Goal: Task Accomplishment & Management: Manage account settings

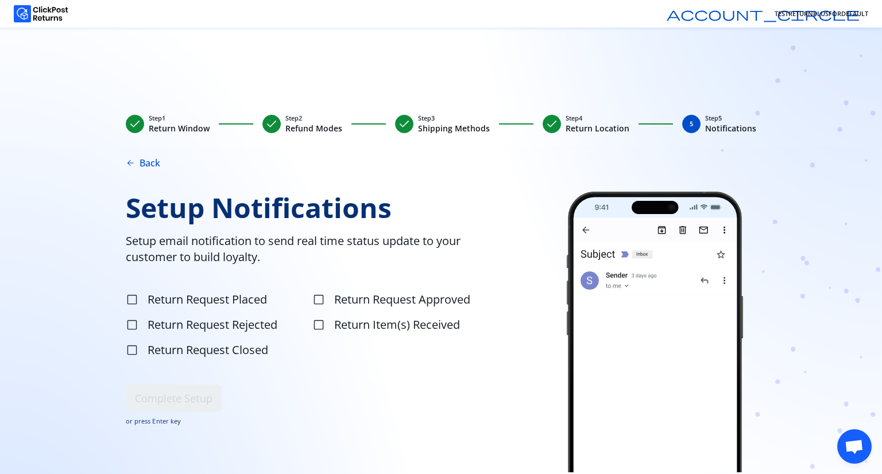
click at [548, 125] on span "check" at bounding box center [552, 124] width 14 height 14
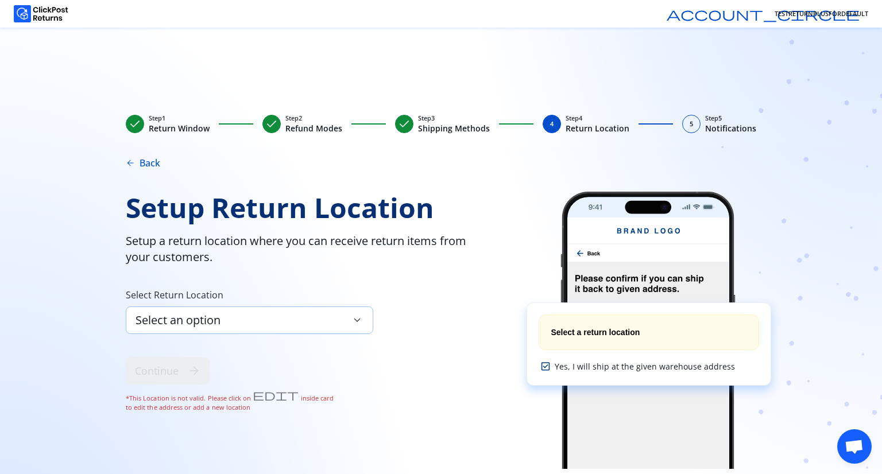
click at [277, 320] on div "Select an option keyboard_arrow_down" at bounding box center [249, 321] width 247 height 28
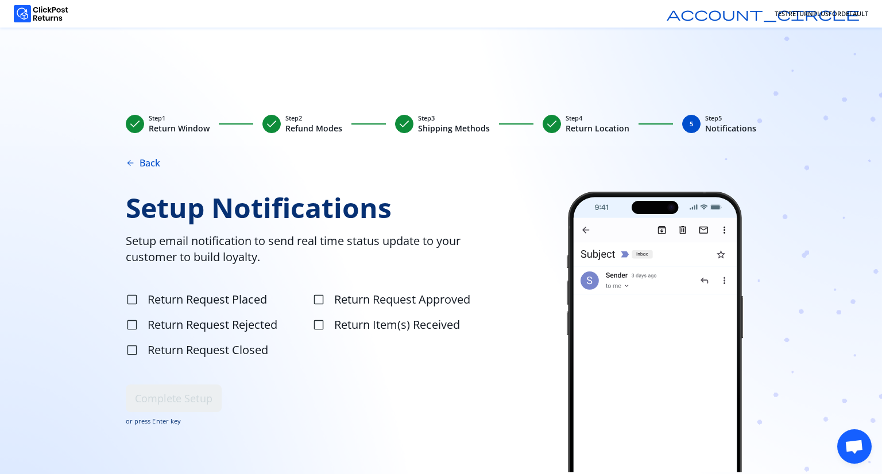
click at [548, 122] on span "check" at bounding box center [552, 124] width 14 height 14
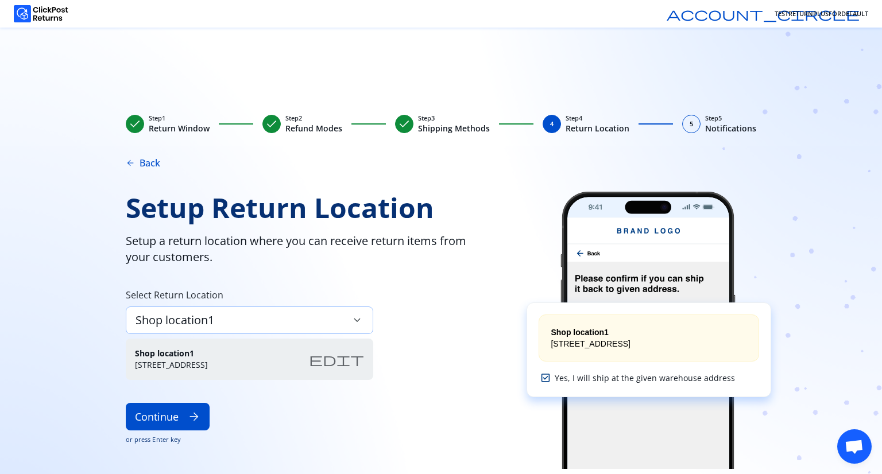
click at [262, 319] on div "Shop location1 keyboard_arrow_down" at bounding box center [249, 321] width 247 height 28
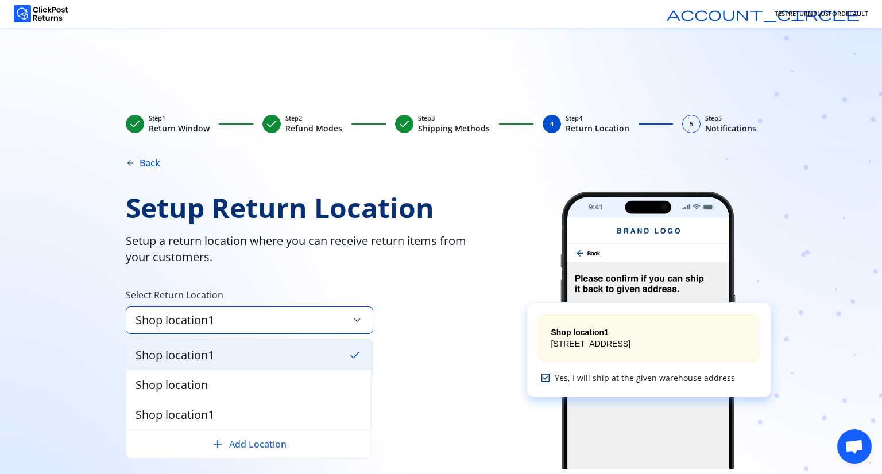
click at [242, 451] on button "add Add Location" at bounding box center [249, 445] width 226 height 14
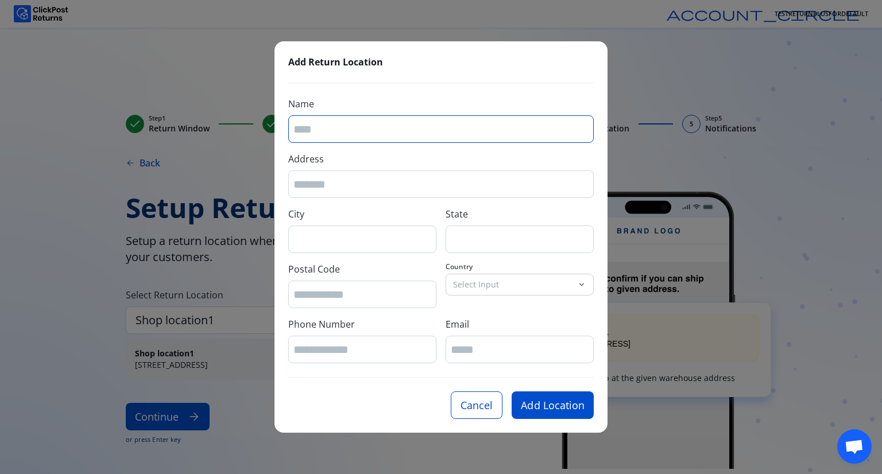
click at [380, 125] on input "Name" at bounding box center [440, 130] width 295 height 16
type input "****"
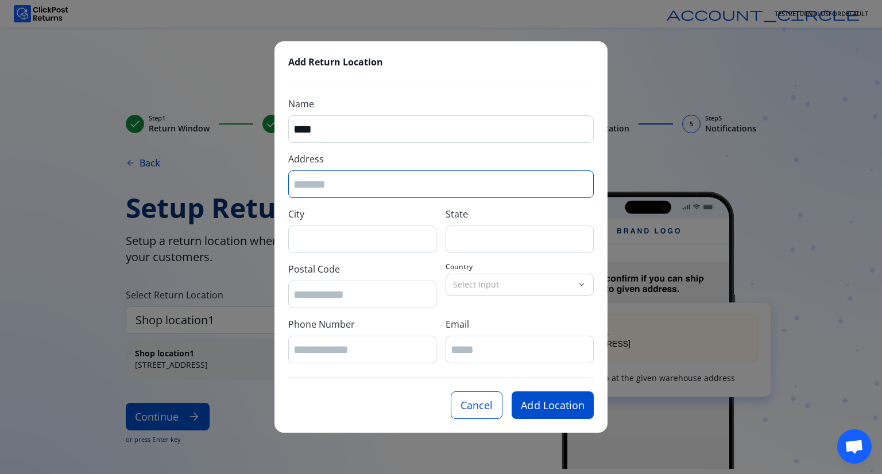
click at [351, 177] on input "Address" at bounding box center [440, 185] width 295 height 16
type input "**********"
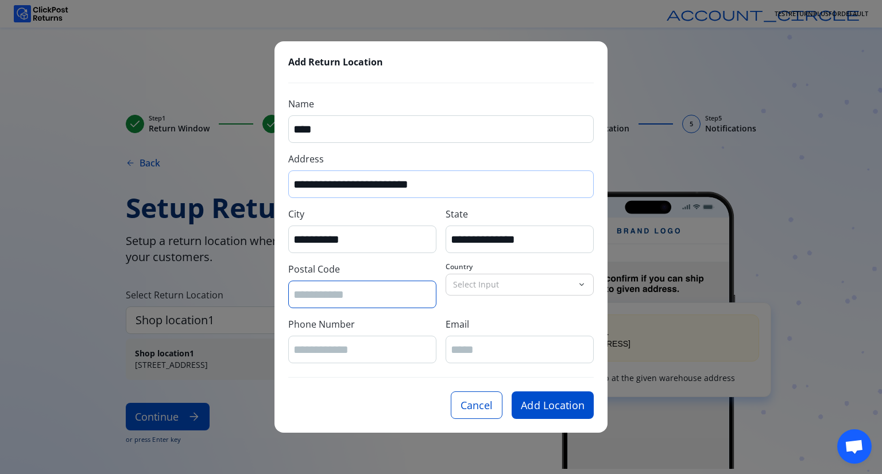
type input "*****"
type input "**********"
click at [481, 290] on p "Select Input" at bounding box center [512, 284] width 119 height 11
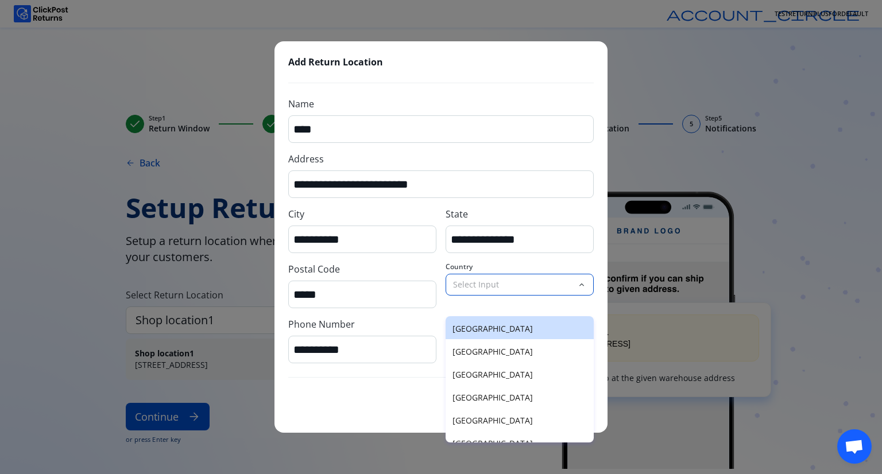
click at [490, 334] on p "United Arab Emirates" at bounding box center [519, 328] width 134 height 11
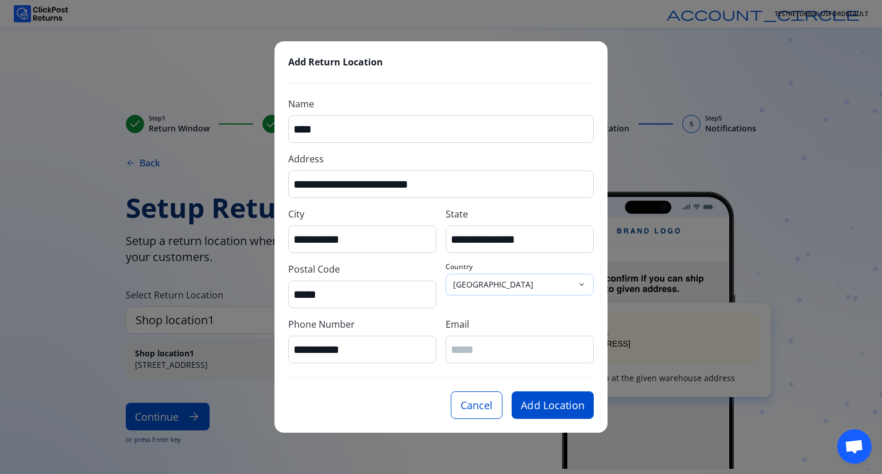
click at [489, 288] on p "United Arab Emirates" at bounding box center [512, 284] width 119 height 11
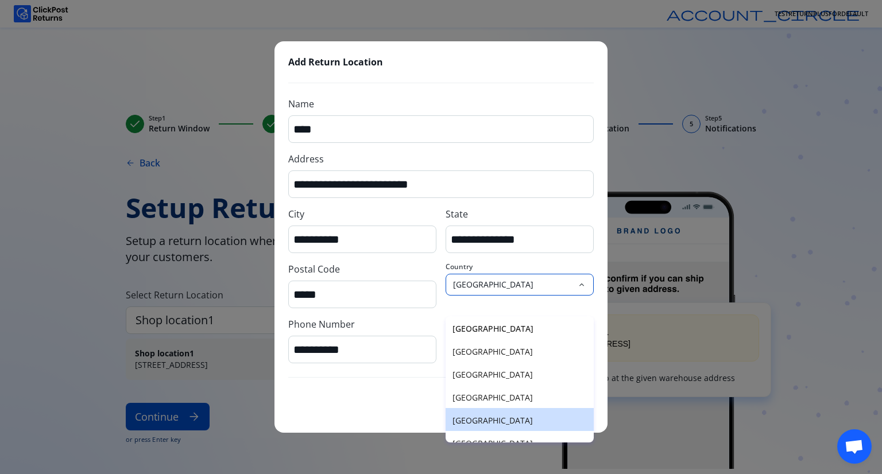
click at [489, 426] on p "United States of America" at bounding box center [519, 420] width 134 height 11
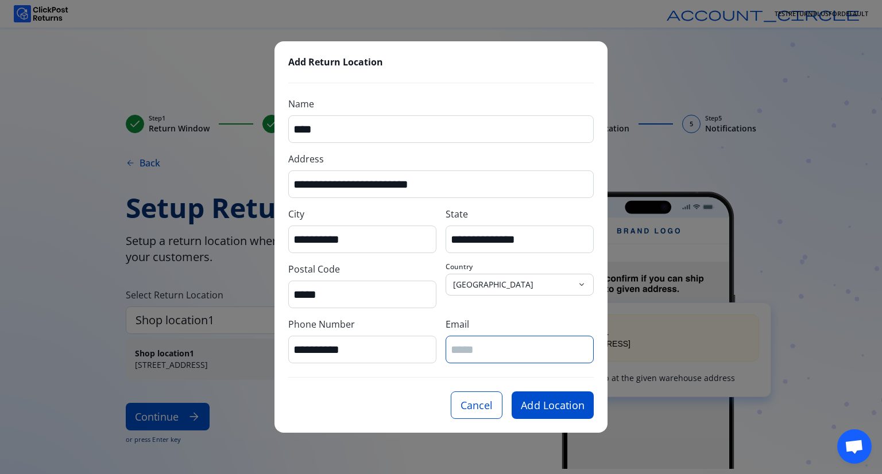
click at [484, 350] on input "Email" at bounding box center [520, 350] width 138 height 16
type input "**********"
click at [557, 405] on button "Add Location" at bounding box center [553, 406] width 82 height 28
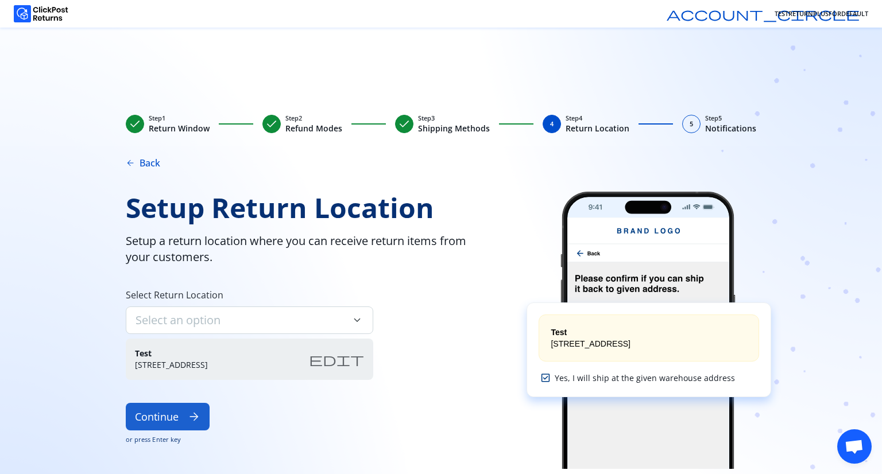
click at [188, 409] on button "Continue arrow_forward" at bounding box center [168, 417] width 84 height 28
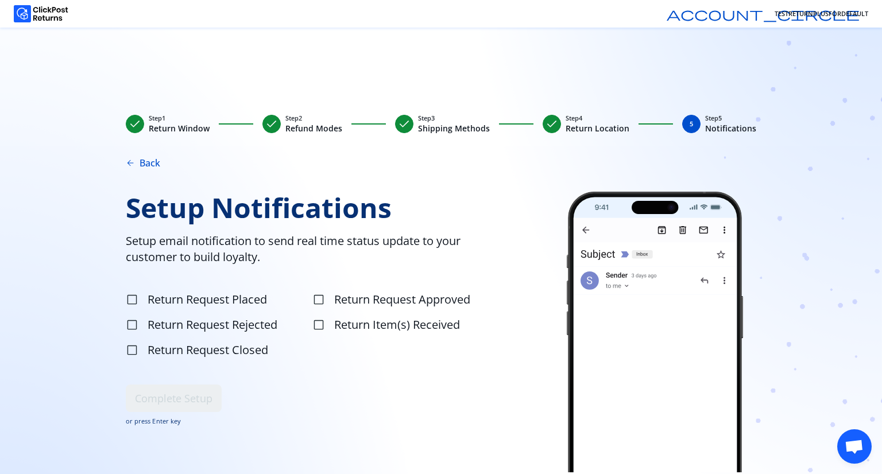
click at [548, 118] on span "check" at bounding box center [552, 124] width 14 height 14
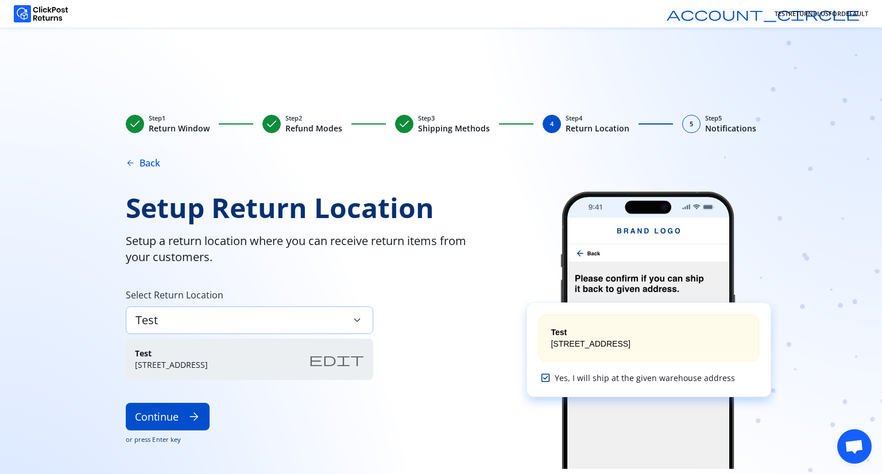
click at [257, 313] on div "Test keyboard_arrow_down" at bounding box center [249, 321] width 247 height 28
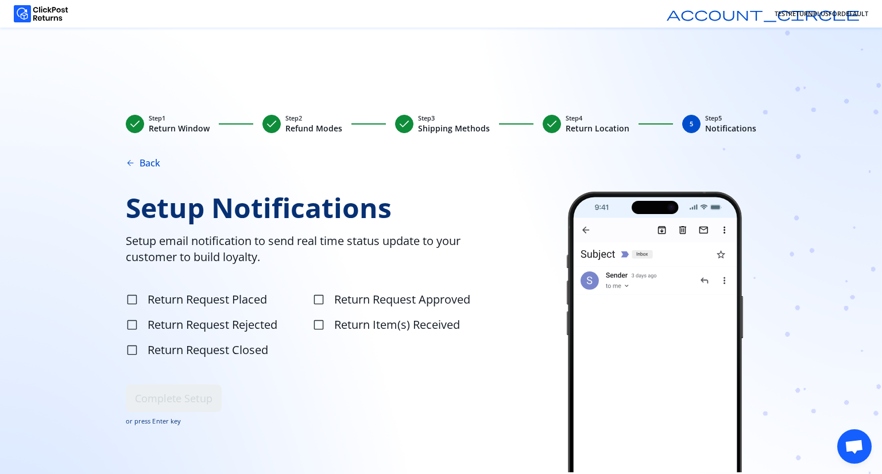
click at [547, 126] on span "check" at bounding box center [552, 124] width 14 height 14
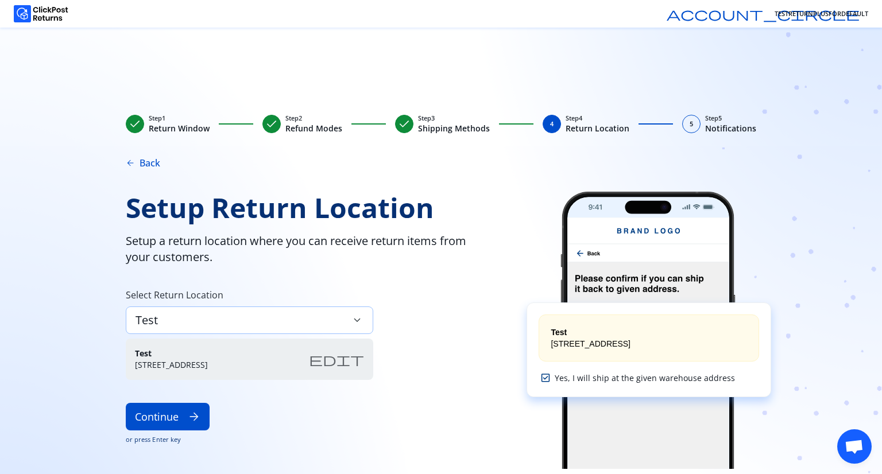
click at [351, 324] on span "keyboard_arrow_down" at bounding box center [357, 320] width 13 height 13
click at [443, 382] on div "Setup Return Location Setup a return location where you can receive return item…" at bounding box center [311, 330] width 371 height 277
click at [348, 363] on span "edit" at bounding box center [336, 360] width 55 height 14
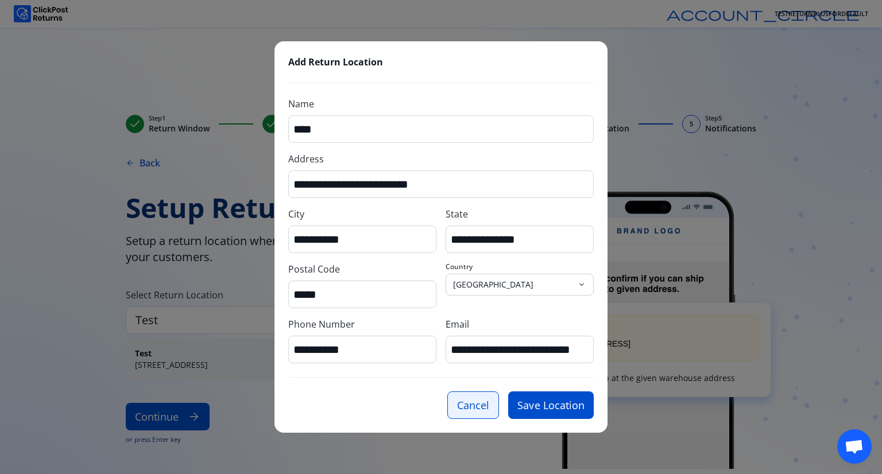
click at [462, 405] on button "Cancel" at bounding box center [473, 406] width 52 height 28
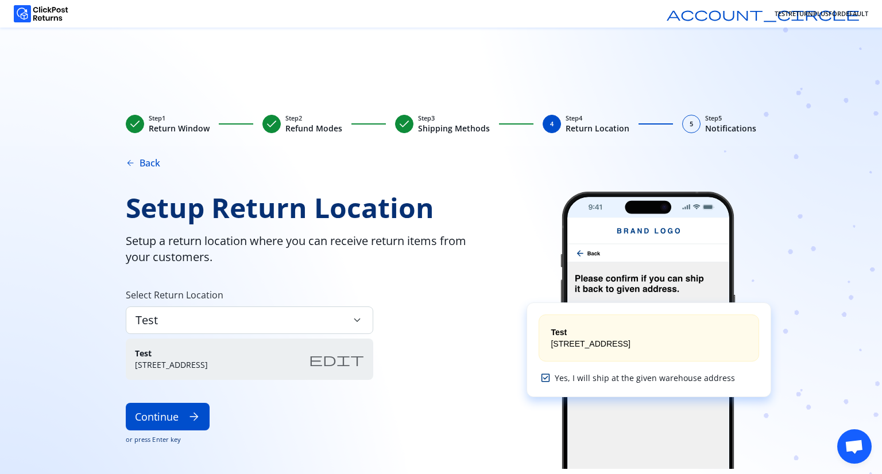
click at [302, 336] on div "Setup Return Location Setup a return location where you can receive return item…" at bounding box center [311, 330] width 371 height 277
click at [308, 331] on div "Test keyboard_arrow_down" at bounding box center [249, 321] width 247 height 28
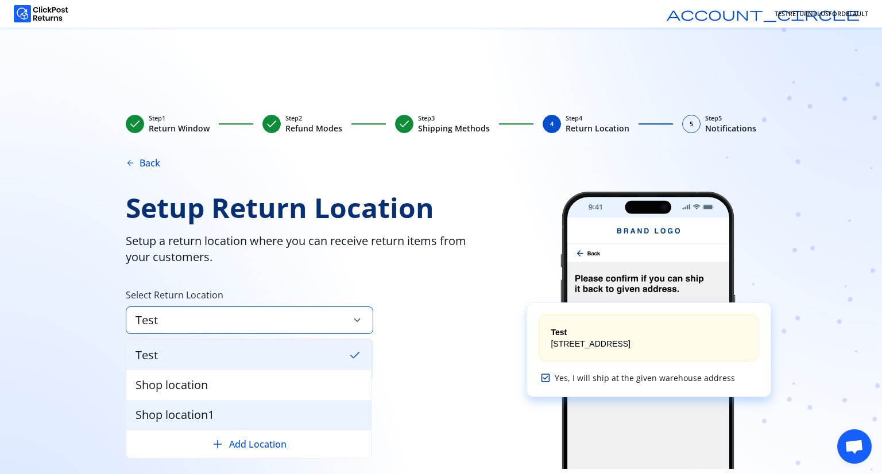
click at [223, 416] on div "Shop location1" at bounding box center [248, 415] width 245 height 30
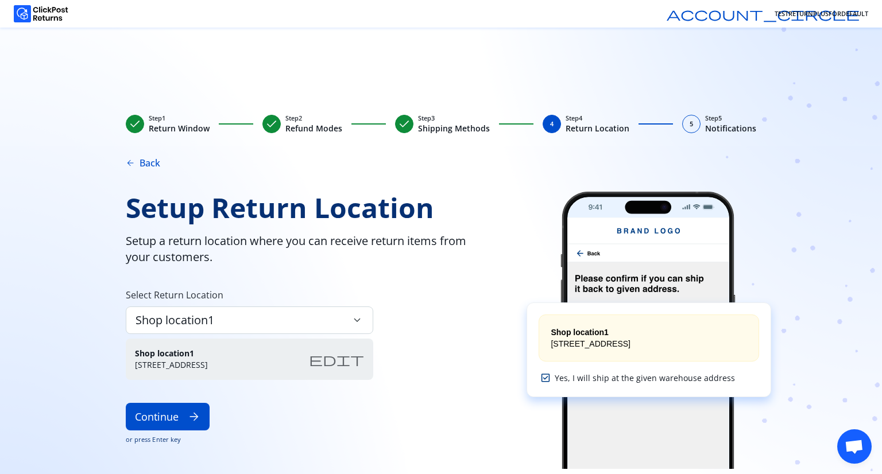
click at [358, 359] on span "edit" at bounding box center [336, 360] width 55 height 14
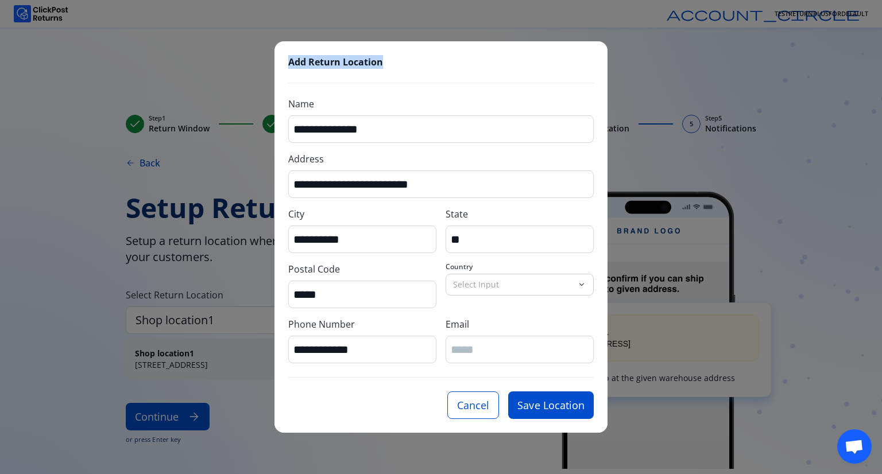
drag, startPoint x: 399, startPoint y: 65, endPoint x: 280, endPoint y: 61, distance: 118.9
click at [280, 61] on div "**********" at bounding box center [440, 237] width 333 height 392
copy span "Add Return Location"
click at [650, 412] on div "**********" at bounding box center [441, 237] width 882 height 474
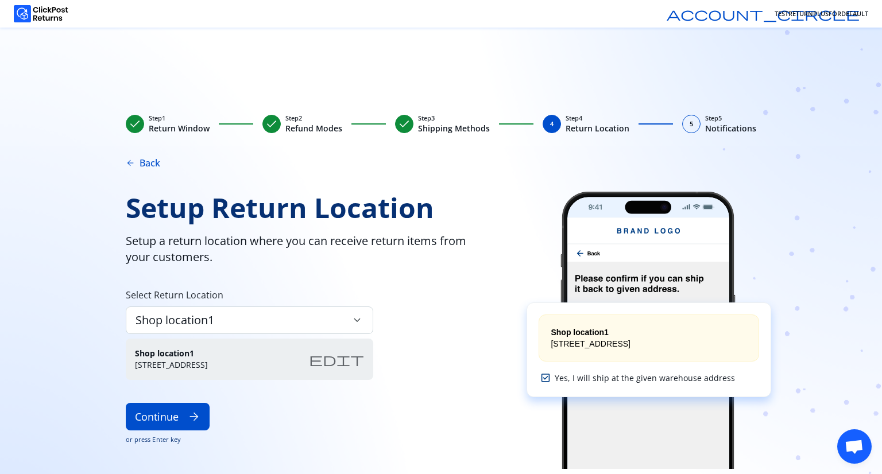
click at [350, 361] on span "edit" at bounding box center [336, 360] width 55 height 14
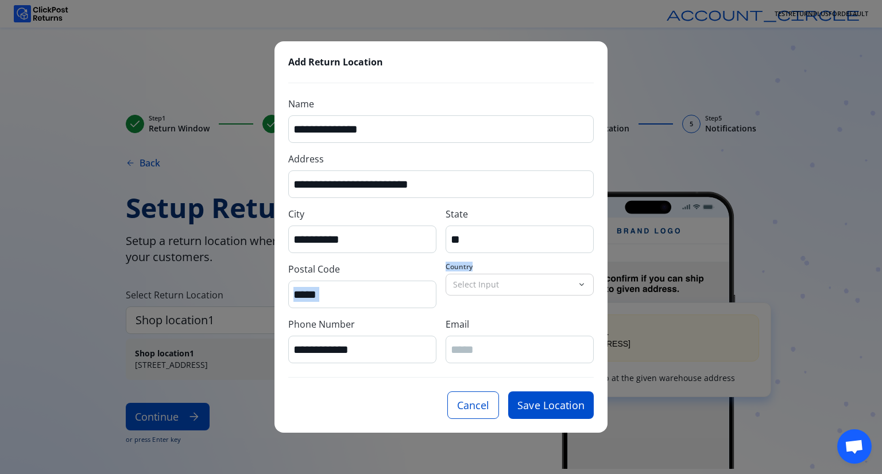
drag, startPoint x: 501, startPoint y: 265, endPoint x: 437, endPoint y: 267, distance: 63.8
click at [437, 267] on div "**********" at bounding box center [440, 230] width 305 height 266
click at [447, 269] on span "Country" at bounding box center [459, 266] width 27 height 9
drag, startPoint x: 473, startPoint y: 266, endPoint x: 443, endPoint y: 265, distance: 29.9
click at [443, 265] on div "**********" at bounding box center [440, 230] width 305 height 266
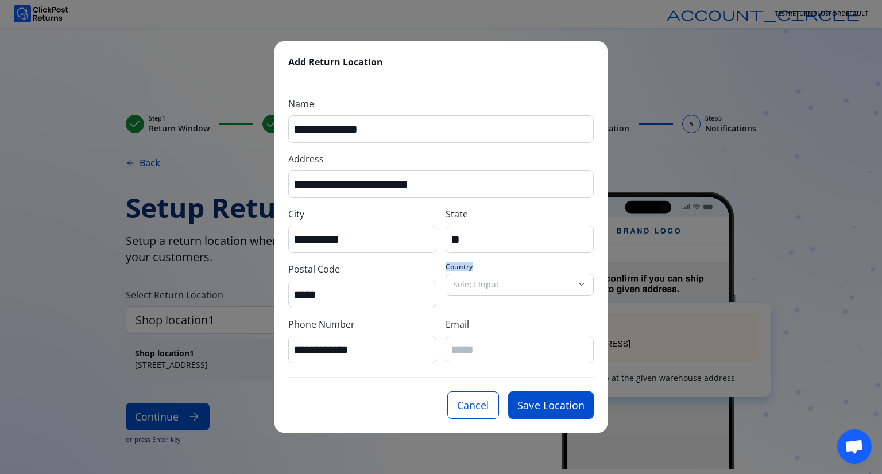
copy span "Country"
click at [473, 403] on button "Cancel" at bounding box center [473, 406] width 52 height 28
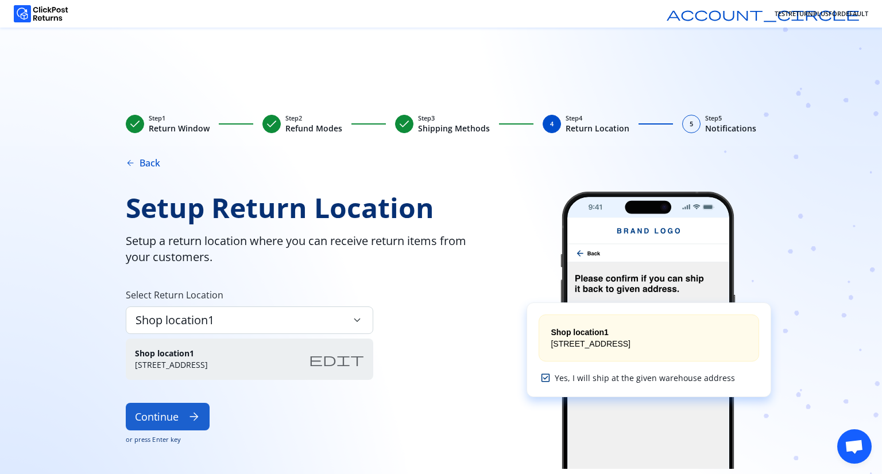
click at [191, 416] on span "arrow_forward" at bounding box center [194, 417] width 13 height 13
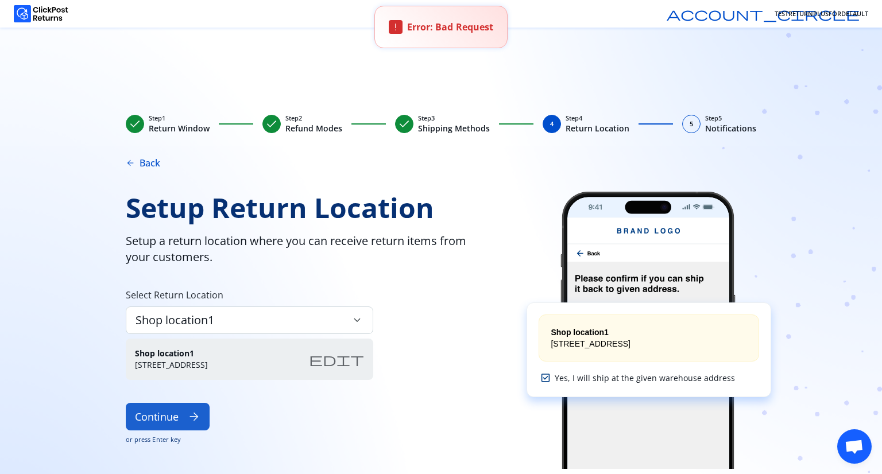
click at [191, 416] on span "arrow_forward" at bounding box center [194, 417] width 13 height 13
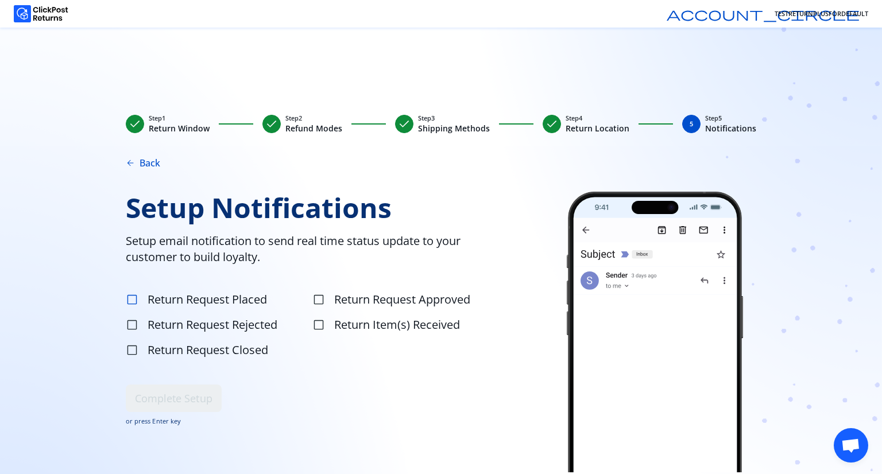
click at [133, 297] on span "check_box_outline_blank" at bounding box center [132, 299] width 13 height 13
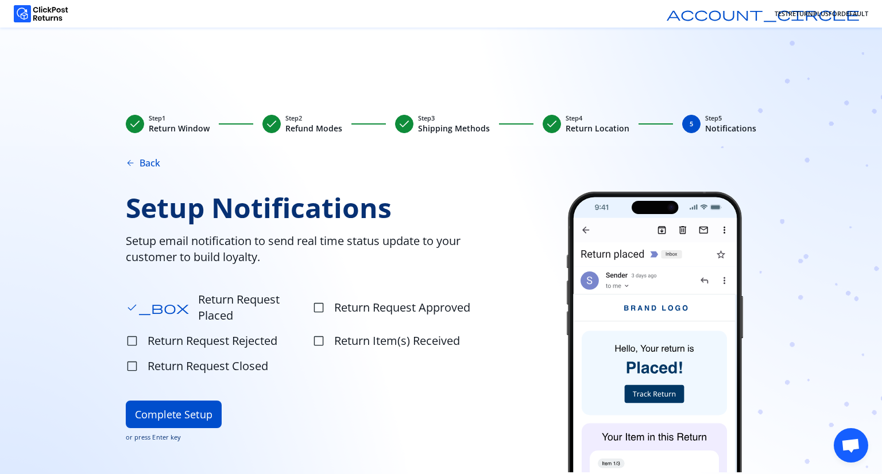
click at [310, 297] on div "check_box Return Request Placed check_box_outline_blank Return Request Approved…" at bounding box center [318, 333] width 385 height 90
click at [316, 301] on span "check_box_outline_blank" at bounding box center [318, 307] width 13 height 13
click at [136, 335] on span "check_box_outline_blank" at bounding box center [132, 341] width 13 height 13
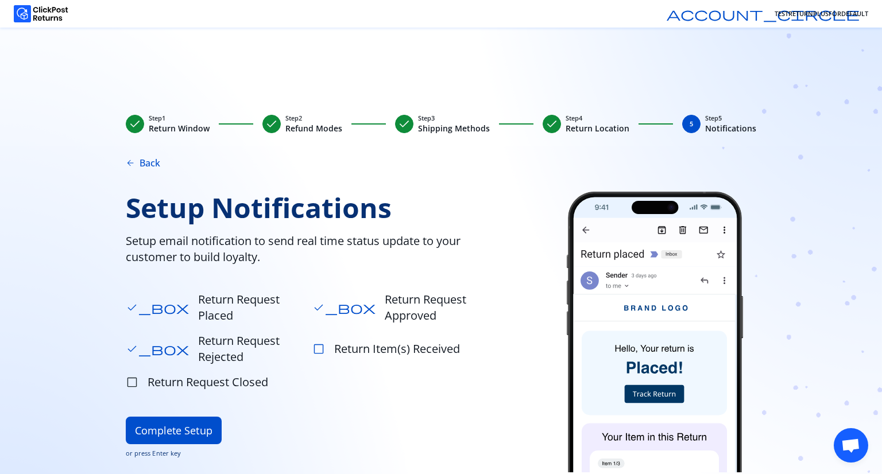
click at [317, 343] on span "check_box_outline_blank" at bounding box center [318, 349] width 13 height 13
click at [136, 376] on span "check_box_outline_blank" at bounding box center [132, 382] width 13 height 13
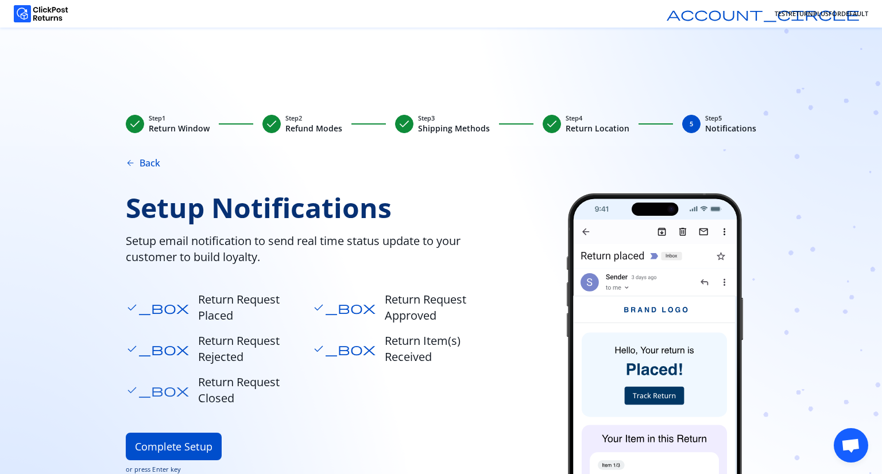
click at [126, 433] on button "Complete Setup" at bounding box center [174, 447] width 96 height 28
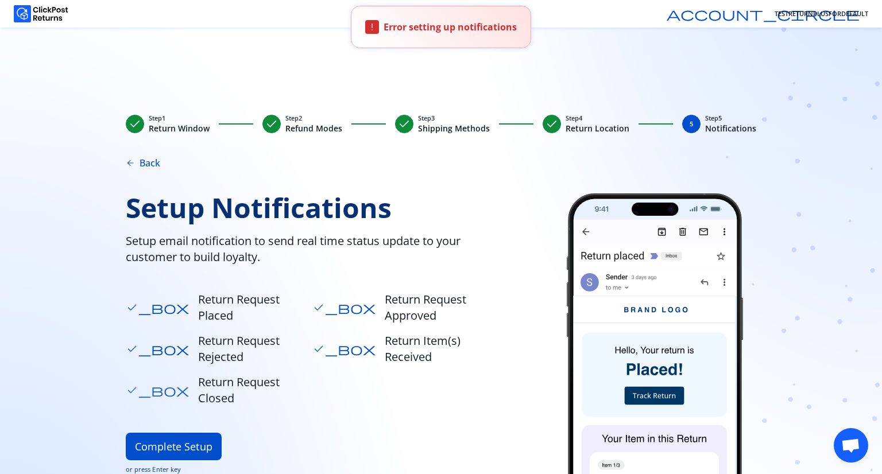
click at [126, 433] on button "Complete Setup" at bounding box center [174, 447] width 96 height 28
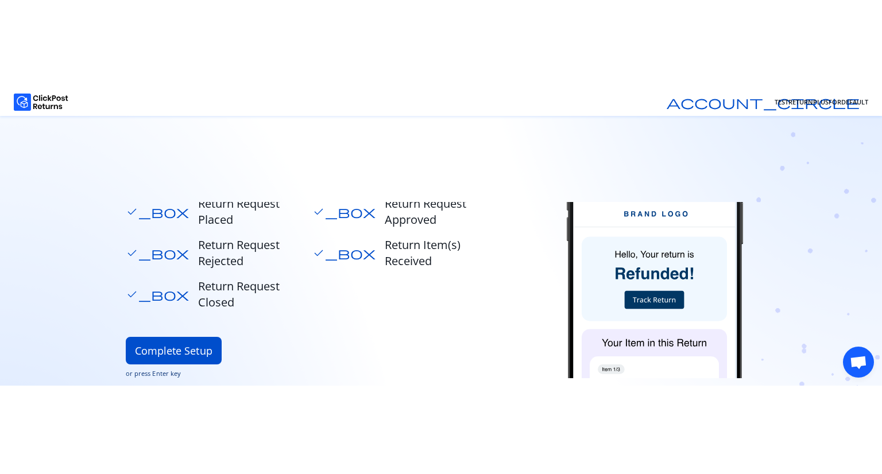
scroll to position [181, 0]
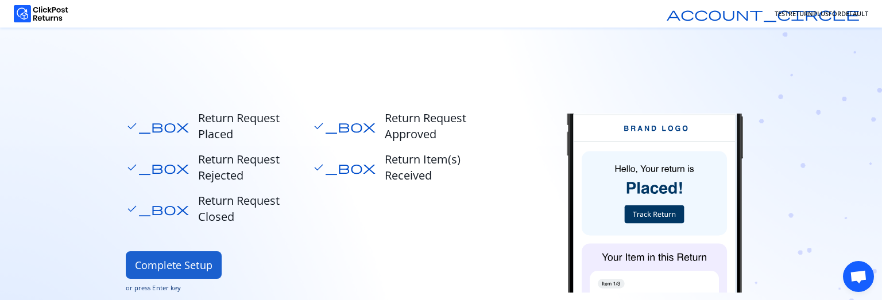
click at [198, 252] on button "Complete Setup" at bounding box center [174, 266] width 96 height 28
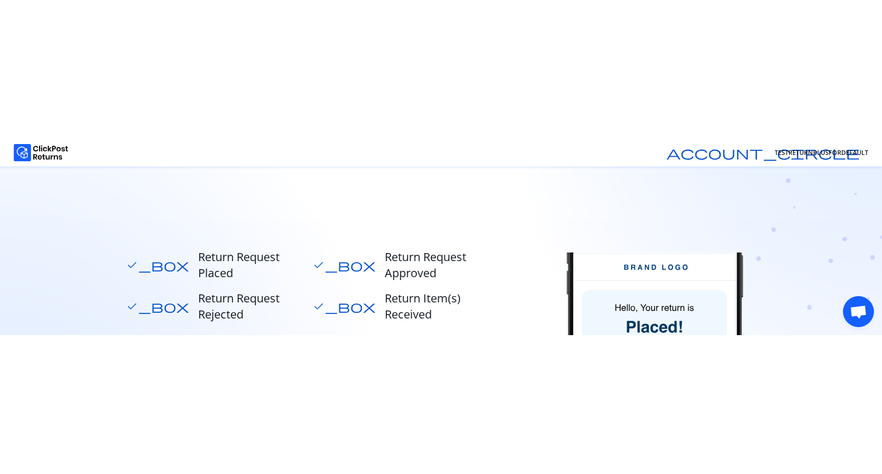
scroll to position [9, 0]
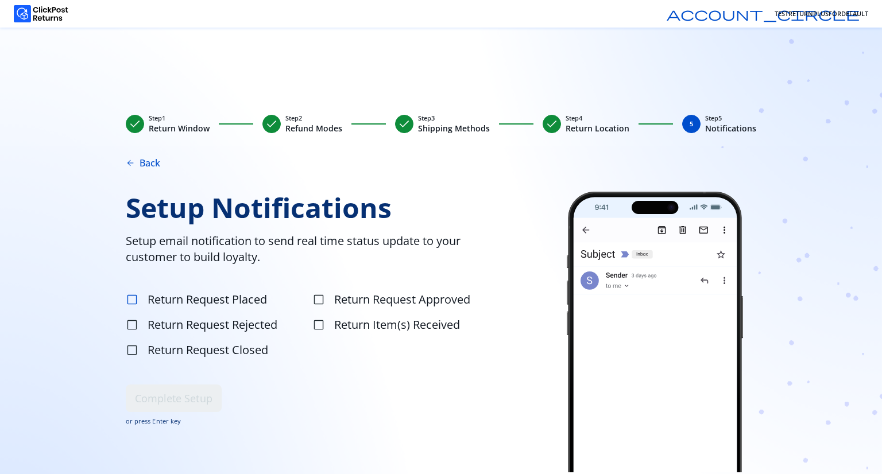
click at [133, 299] on span "check_box_outline_blank" at bounding box center [132, 299] width 13 height 13
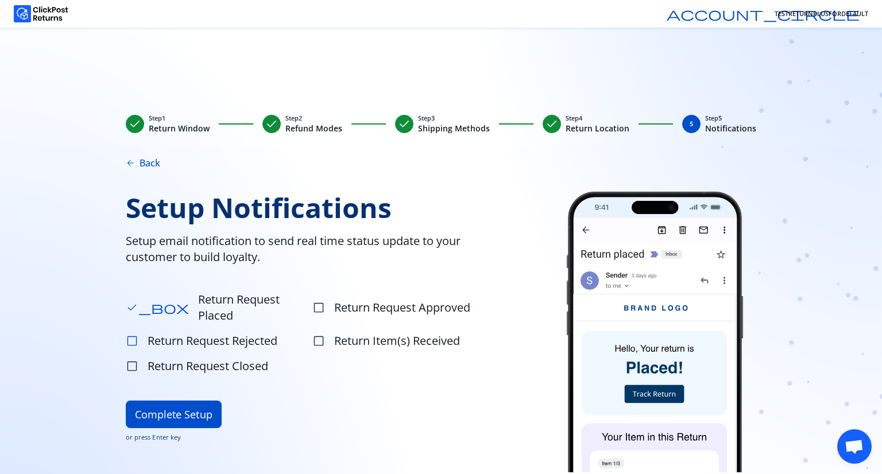
click at [129, 335] on span "check_box_outline_blank" at bounding box center [132, 341] width 13 height 13
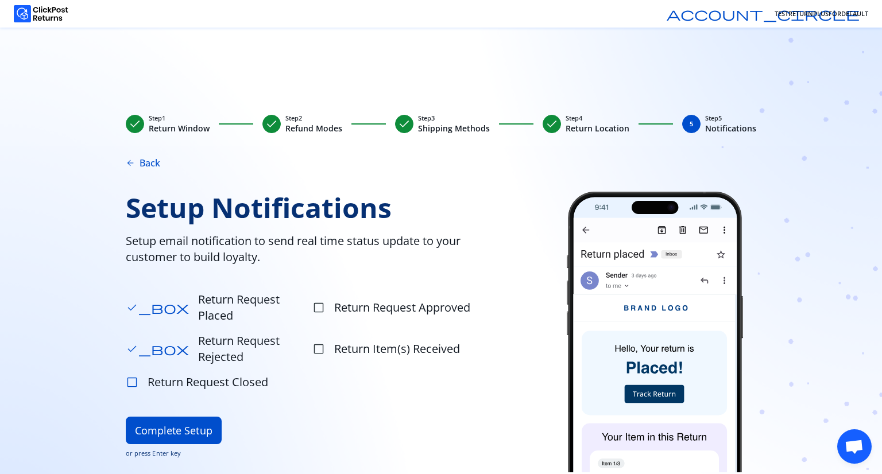
click at [130, 376] on span "check_box_outline_blank" at bounding box center [132, 382] width 13 height 13
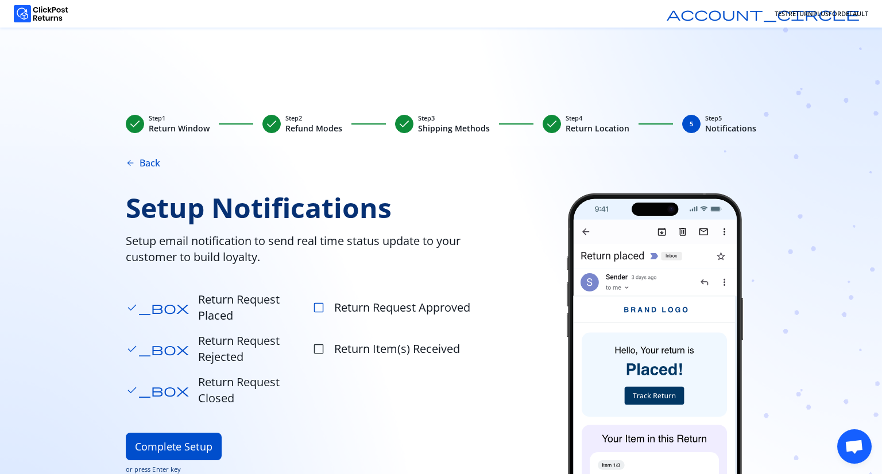
click at [317, 301] on span "check_box_outline_blank" at bounding box center [318, 307] width 13 height 13
click at [319, 343] on span "check_box_outline_blank" at bounding box center [318, 349] width 13 height 13
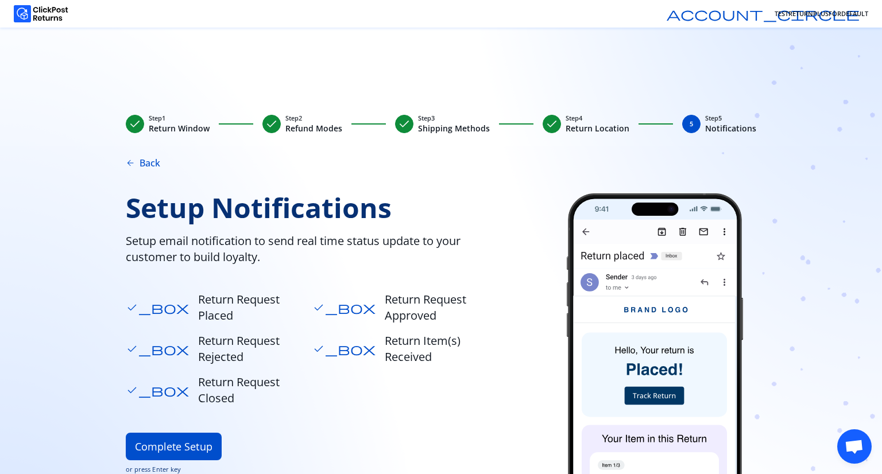
click at [126, 433] on button "Complete Setup" at bounding box center [174, 447] width 96 height 28
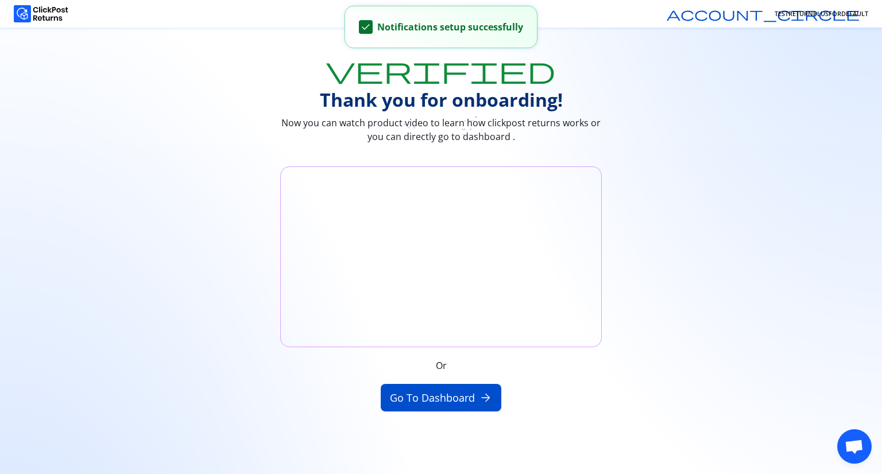
click at [459, 26] on p "Notifications setup successfully" at bounding box center [450, 27] width 146 height 14
click at [556, 26] on header "account_circle TESTRETURNPLUSFORDEFAULT" at bounding box center [441, 14] width 882 height 28
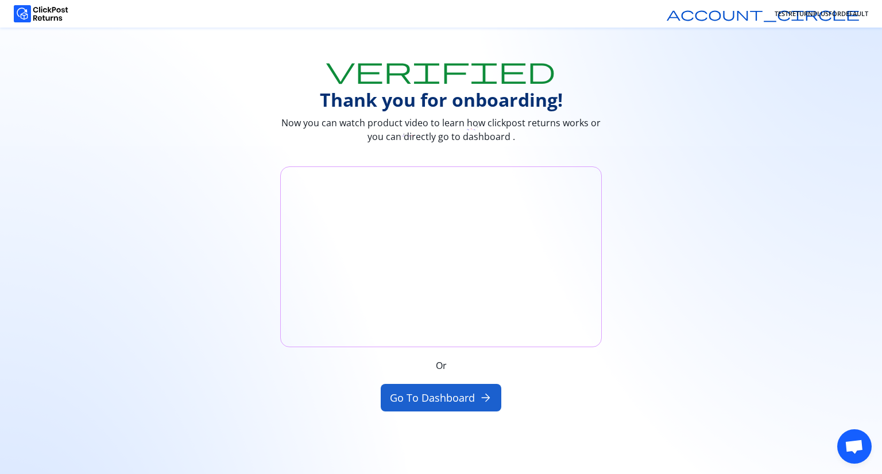
click at [430, 391] on button "Go to Dashboard arrow_forward" at bounding box center [441, 398] width 121 height 28
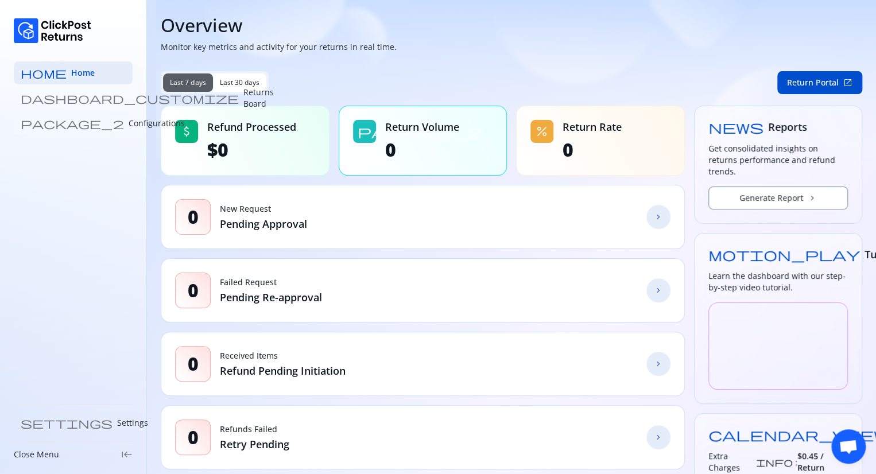
click at [129, 123] on p "Configurations" at bounding box center [157, 123] width 56 height 11
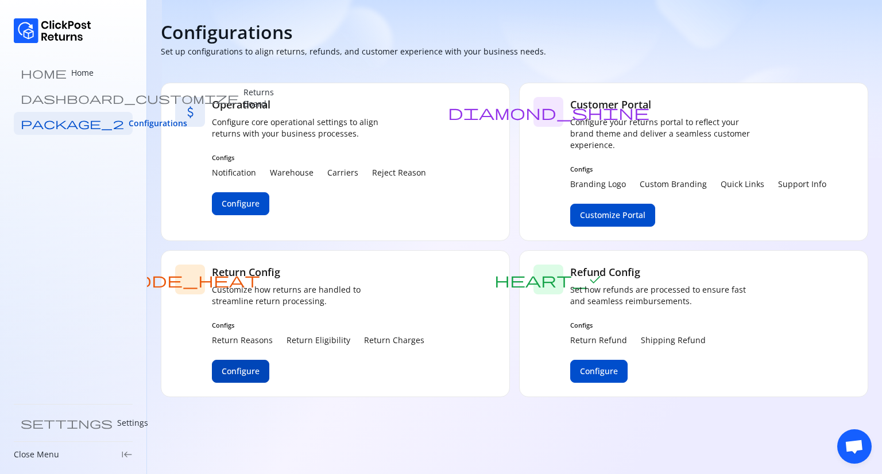
click at [239, 373] on span "Configure" at bounding box center [241, 371] width 38 height 11
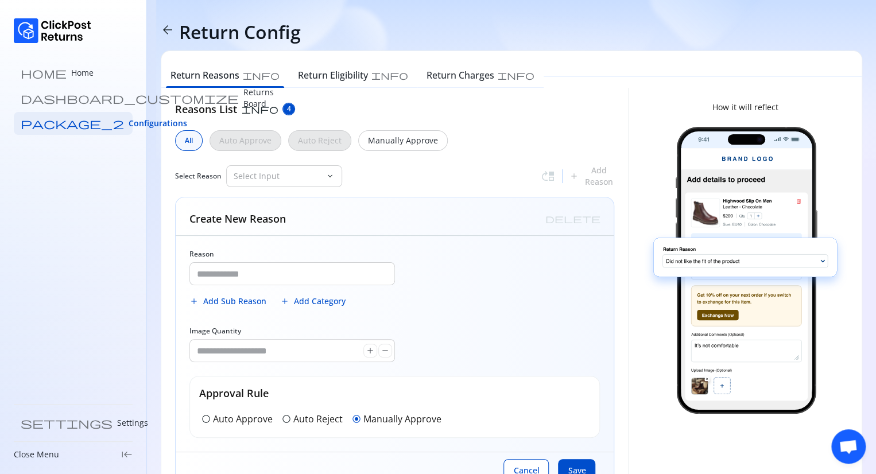
type input "**********"
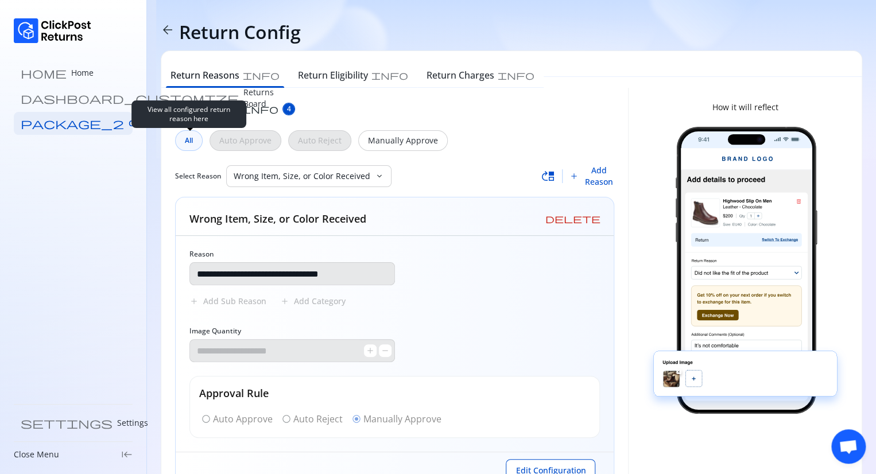
click at [189, 144] on span "All" at bounding box center [189, 140] width 8 height 9
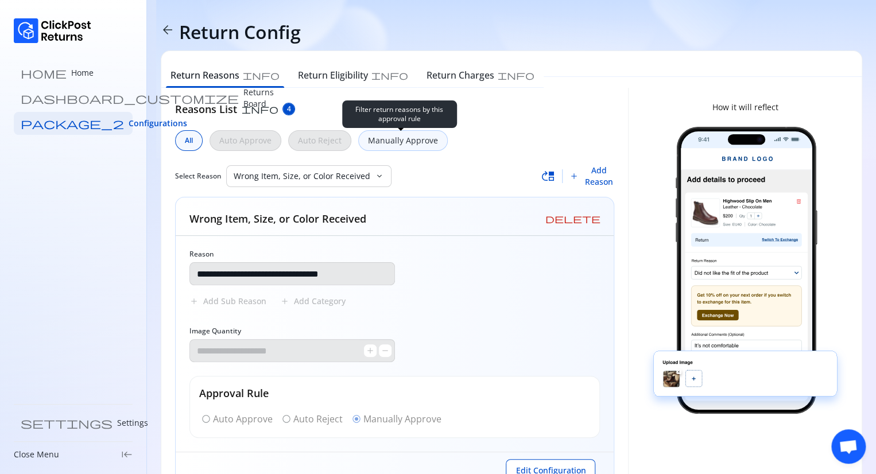
click at [380, 145] on p "Manually Approve" at bounding box center [403, 140] width 70 height 11
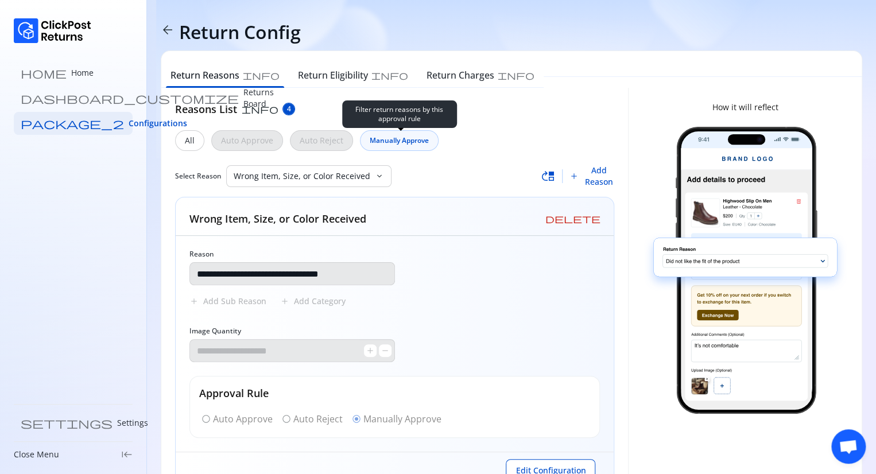
click at [380, 145] on div "Manually Approve" at bounding box center [399, 140] width 79 height 21
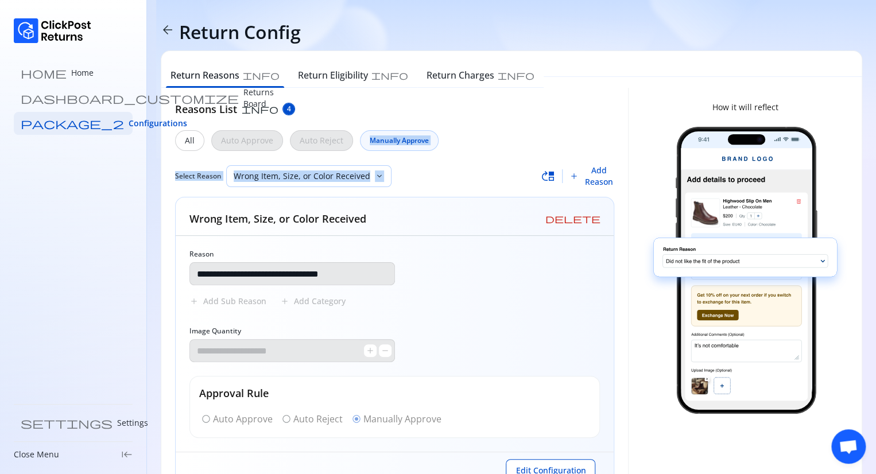
drag, startPoint x: 380, startPoint y: 145, endPoint x: 374, endPoint y: 171, distance: 26.5
click at [374, 171] on div "**********" at bounding box center [394, 296] width 439 height 388
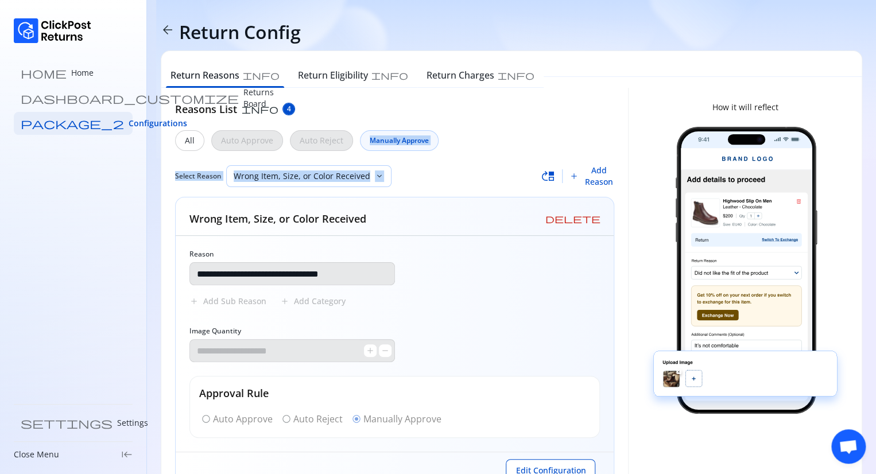
click at [375, 172] on span "keyboard_arrow_down" at bounding box center [379, 176] width 9 height 9
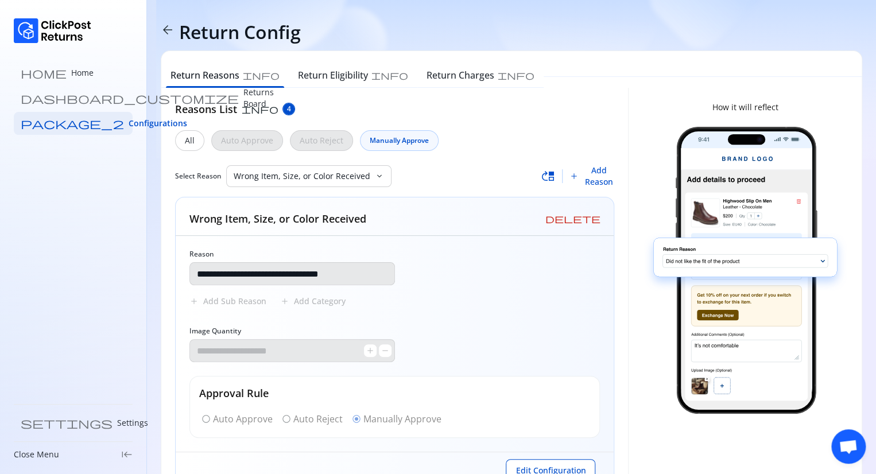
click at [487, 149] on div "All Auto Approve Auto Reject Manually Approve" at bounding box center [394, 140] width 439 height 21
click at [553, 175] on span "move_up" at bounding box center [549, 176] width 14 height 14
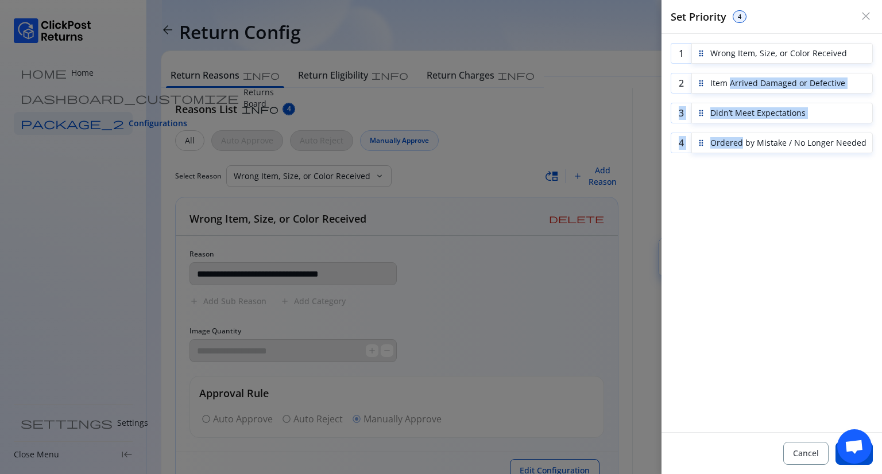
drag, startPoint x: 740, startPoint y: 144, endPoint x: 730, endPoint y: 80, distance: 64.4
click at [730, 80] on div "1 Wrong Item, Size, or Color Received 2 Item Arrived Damaged or Defective 3 Did…" at bounding box center [772, 98] width 202 height 110
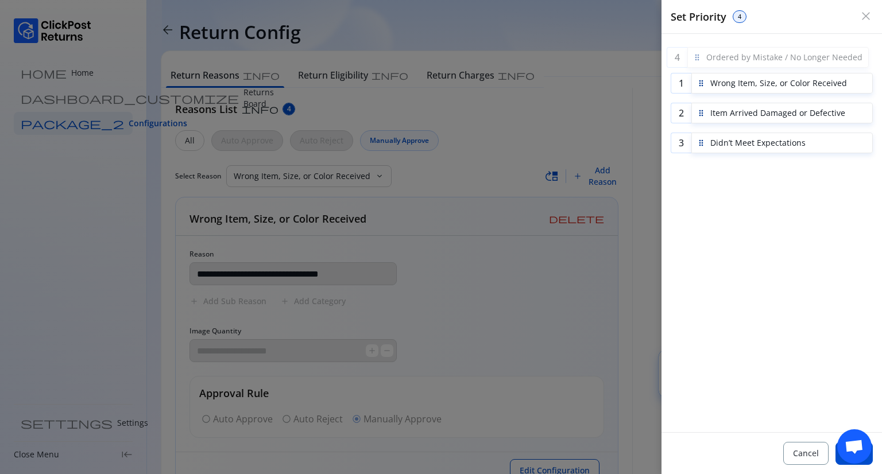
drag, startPoint x: 697, startPoint y: 146, endPoint x: 693, endPoint y: 60, distance: 85.7
click at [693, 60] on div at bounding box center [697, 57] width 9 height 9
click at [869, 463] on button "Save" at bounding box center [854, 453] width 37 height 23
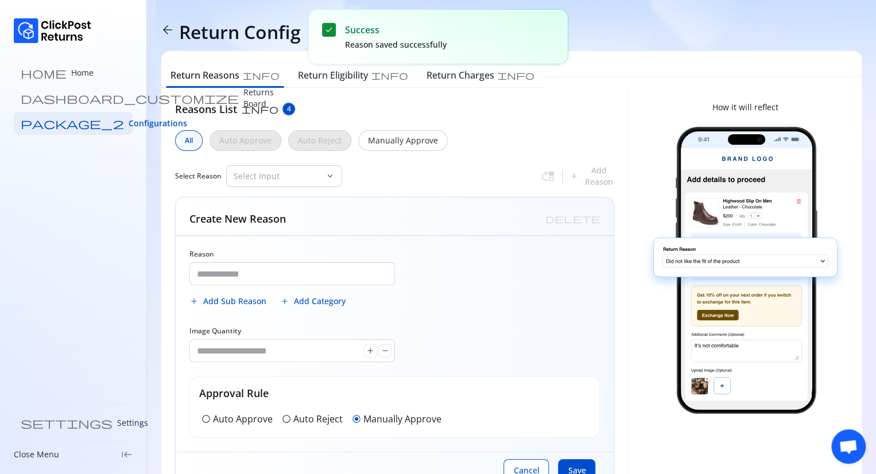
type input "**********"
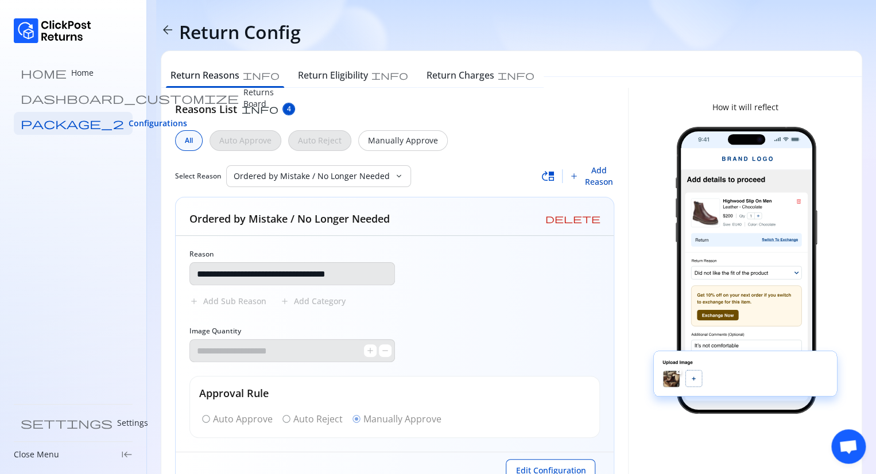
click at [601, 179] on span "Add Reason" at bounding box center [599, 176] width 32 height 23
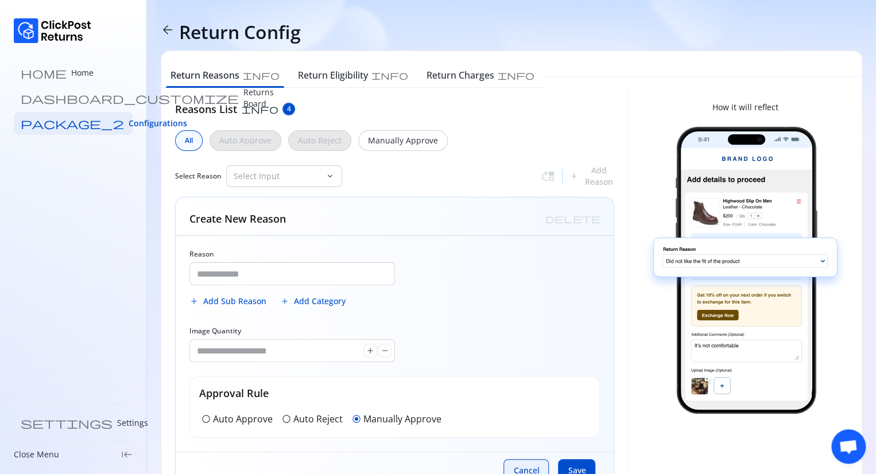
click at [521, 470] on span "Cancel" at bounding box center [526, 470] width 26 height 11
type input "**********"
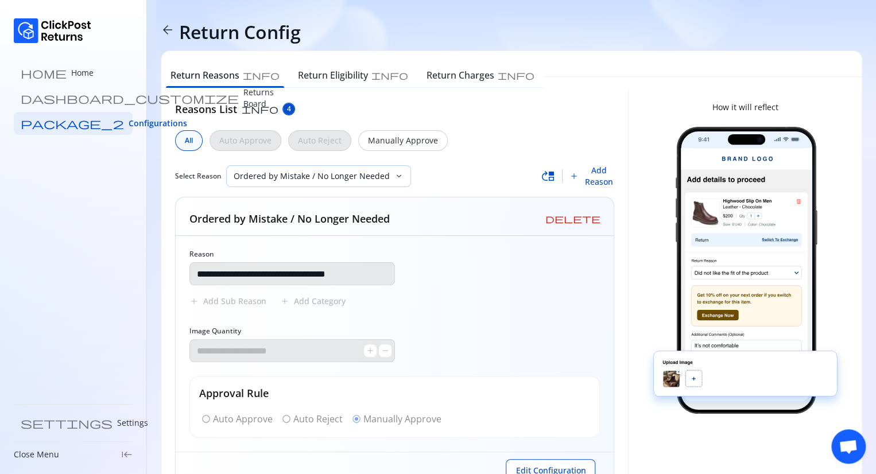
click at [376, 184] on div "Ordered by Mistake / No Longer Needed" at bounding box center [311, 176] width 168 height 21
click at [427, 73] on h6 "Return Charges" at bounding box center [461, 75] width 68 height 14
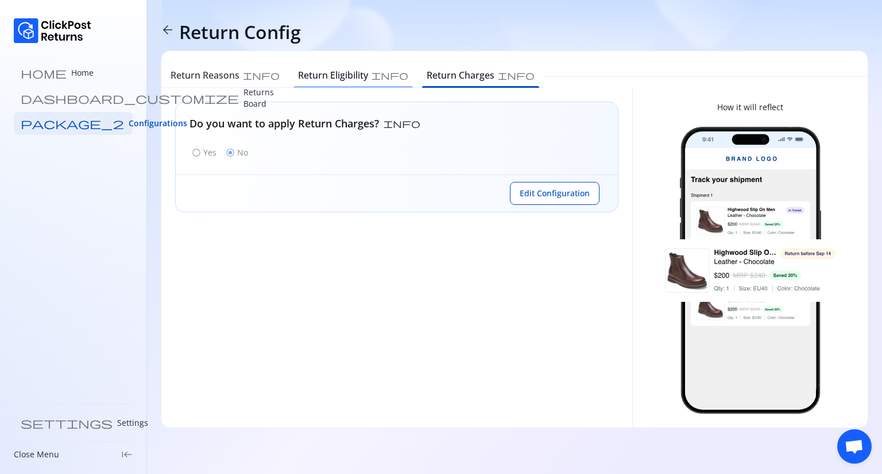
click at [299, 78] on h6 "Return Eligibility" at bounding box center [333, 75] width 70 height 14
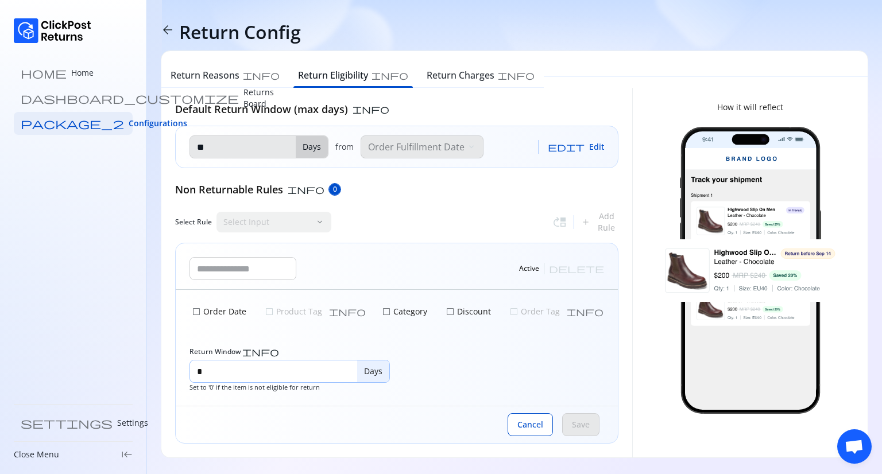
click at [277, 376] on input "*" at bounding box center [273, 372] width 167 height 22
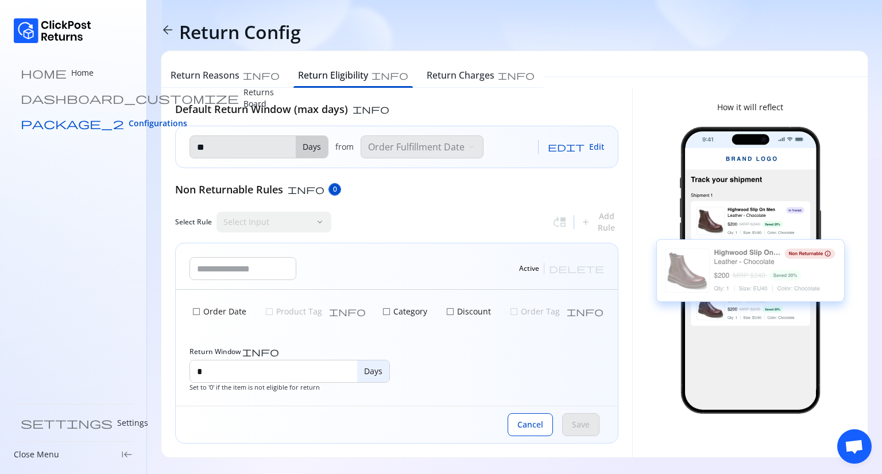
click at [114, 121] on link "package_2 Configurations" at bounding box center [73, 123] width 119 height 23
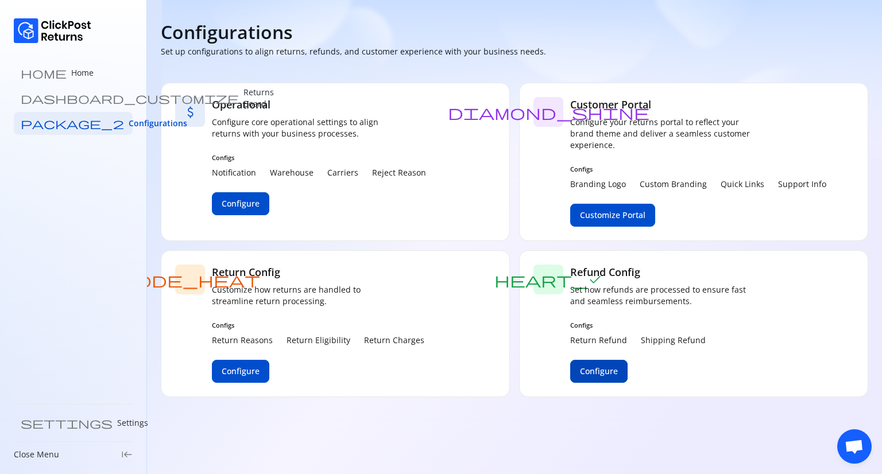
click at [583, 377] on button "Configure" at bounding box center [598, 371] width 57 height 23
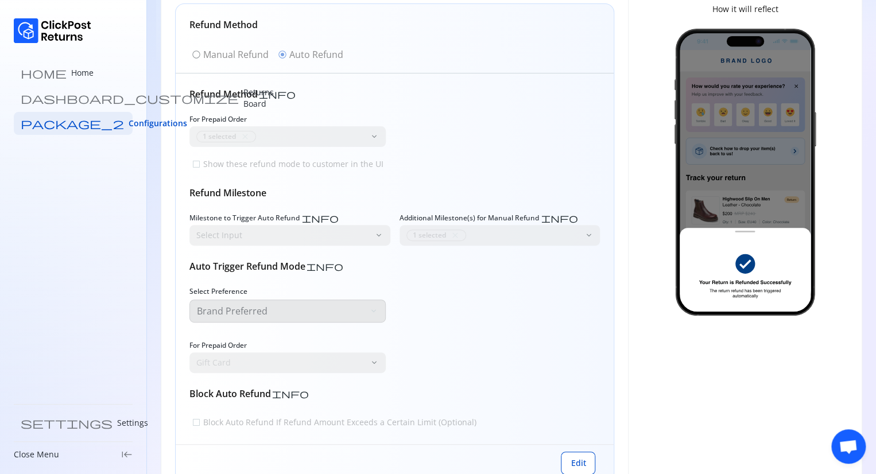
scroll to position [99, 0]
click at [195, 55] on div "radio_button_unchecked Manual Refund radio_button_checked Auto Refund" at bounding box center [267, 54] width 156 height 18
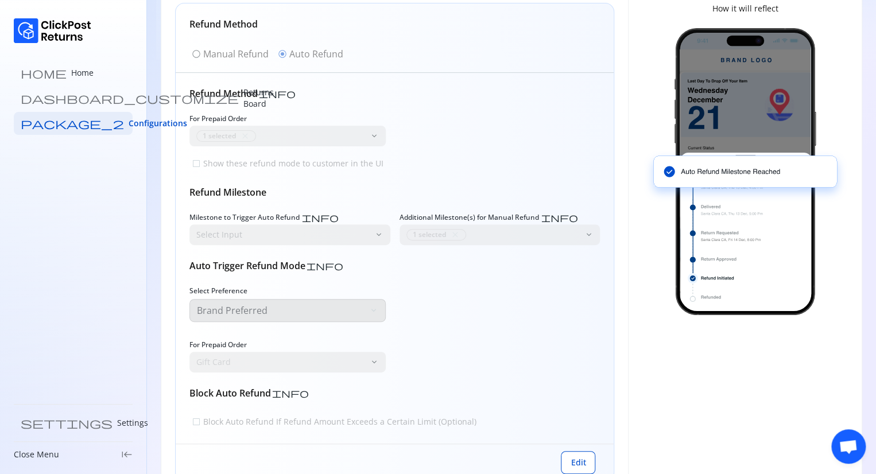
click at [195, 55] on div "radio_button_unchecked Manual Refund radio_button_checked Auto Refund" at bounding box center [267, 54] width 156 height 18
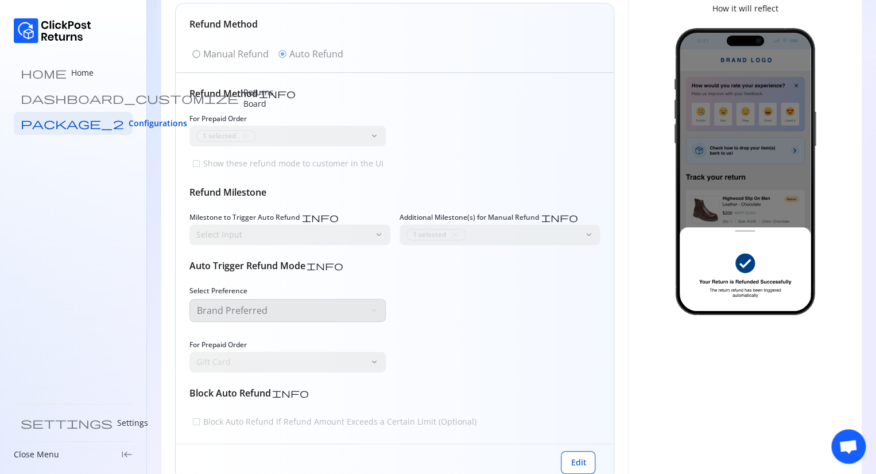
click at [395, 73] on div "Refund Method info For Prepaid Order 1 selected close keyboard_arrow_down check…" at bounding box center [395, 258] width 438 height 371
click at [580, 460] on span "Edit" at bounding box center [578, 462] width 15 height 11
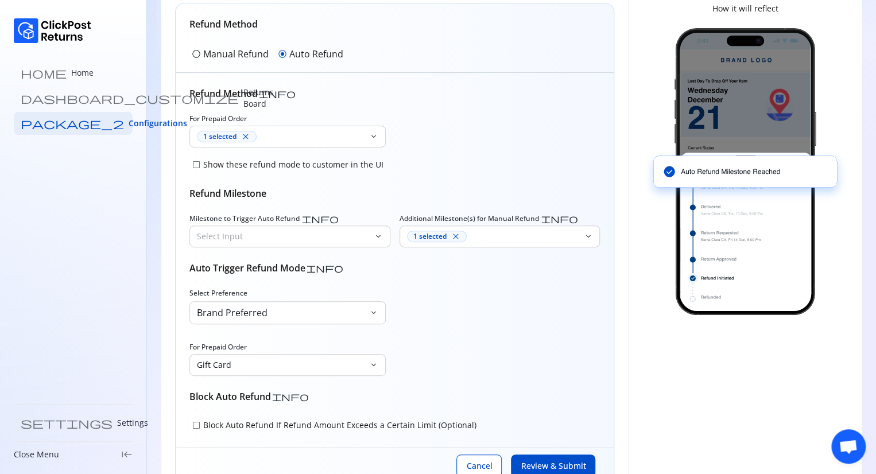
scroll to position [137, 0]
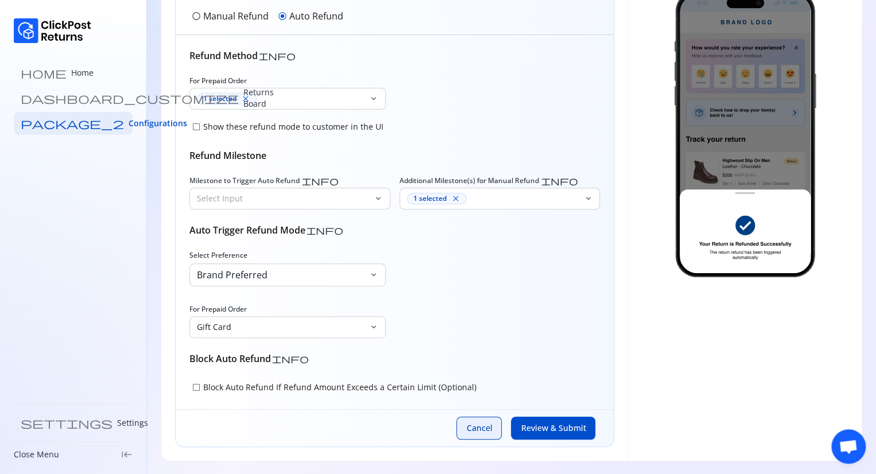
click at [475, 428] on span "Cancel" at bounding box center [479, 428] width 26 height 11
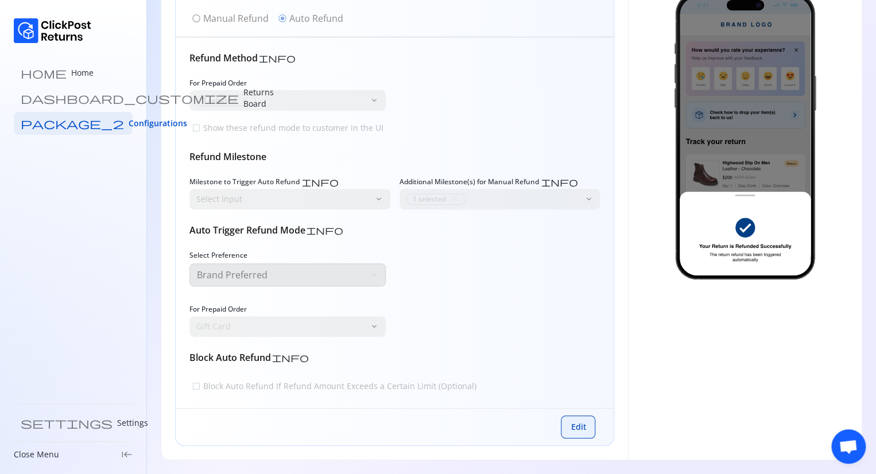
scroll to position [134, 0]
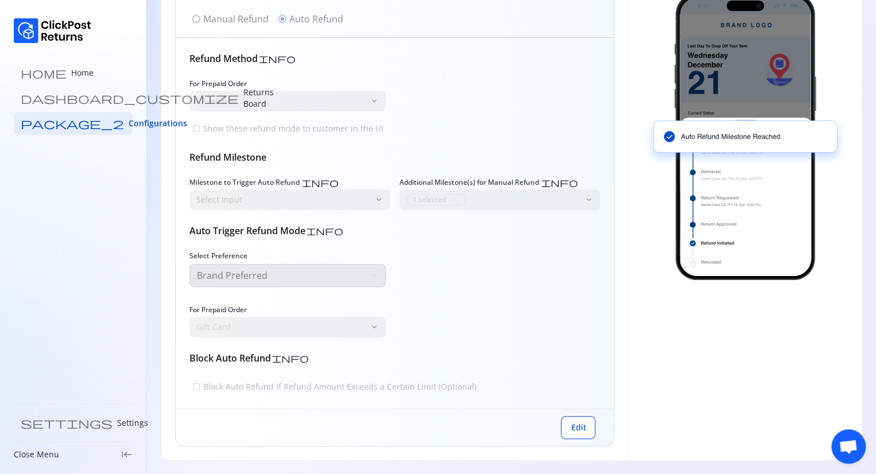
click at [322, 159] on h6 "Refund Milestone" at bounding box center [394, 157] width 411 height 14
click at [578, 435] on button "Edit" at bounding box center [578, 427] width 34 height 23
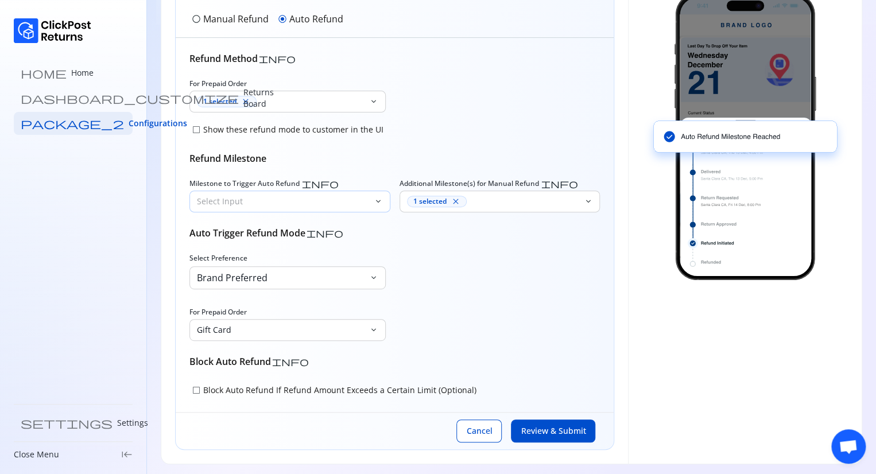
scroll to position [0, 0]
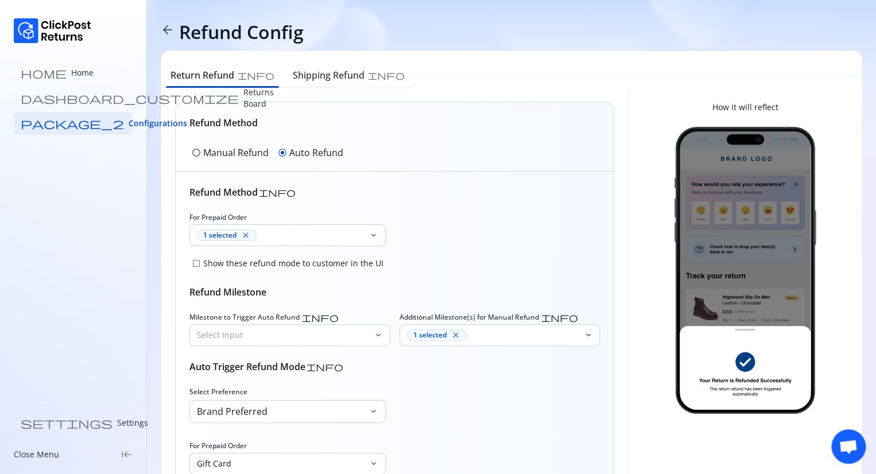
click at [227, 152] on p "Manual Refund" at bounding box center [235, 153] width 65 height 14
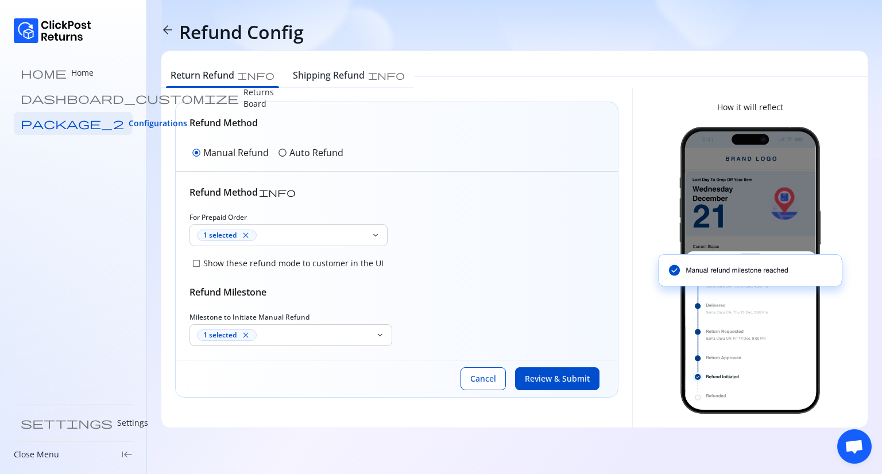
click at [313, 157] on p "Auto Refund" at bounding box center [316, 153] width 54 height 14
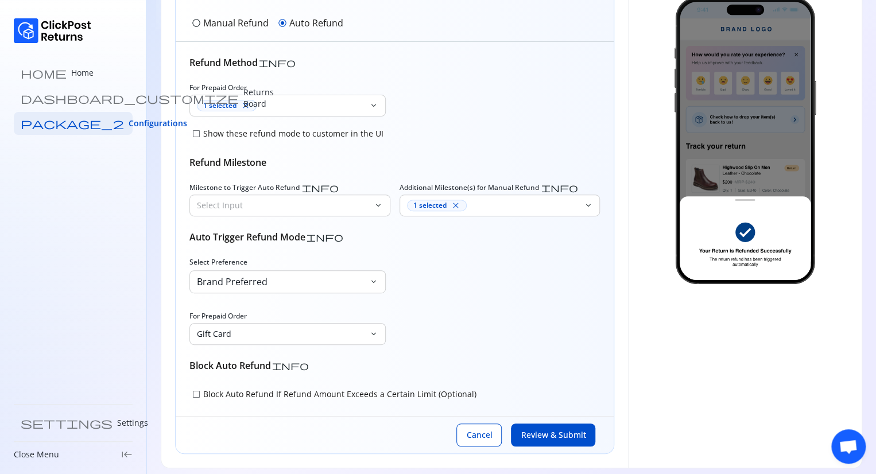
scroll to position [137, 0]
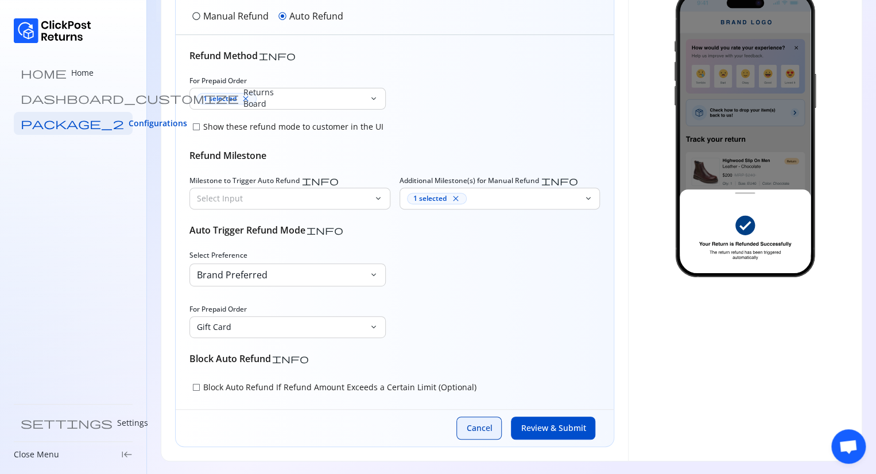
click at [477, 432] on span "Cancel" at bounding box center [479, 428] width 26 height 11
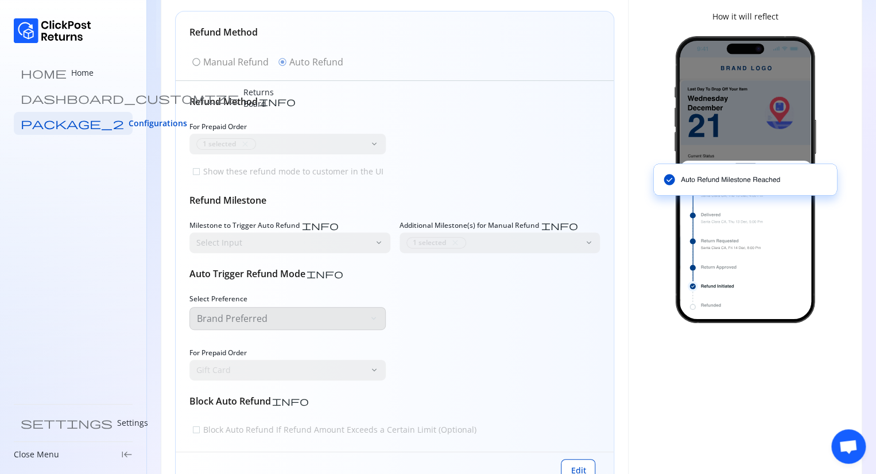
scroll to position [0, 0]
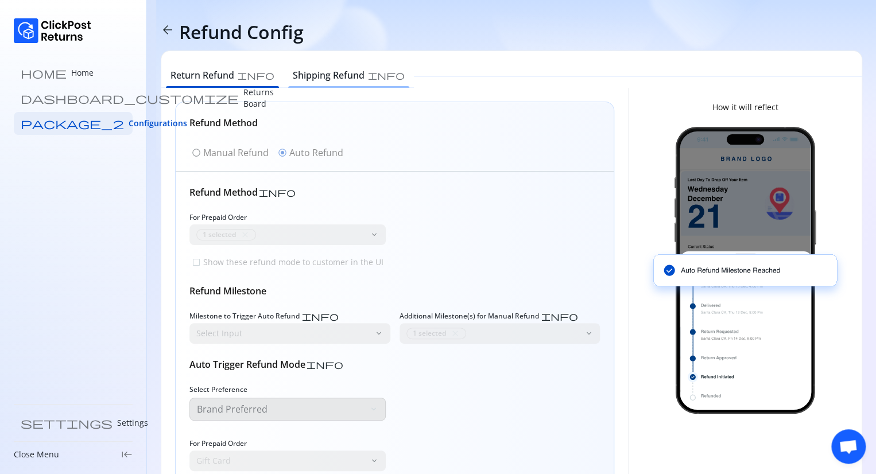
click at [304, 81] on h6 "Shipping Refund" at bounding box center [329, 75] width 72 height 14
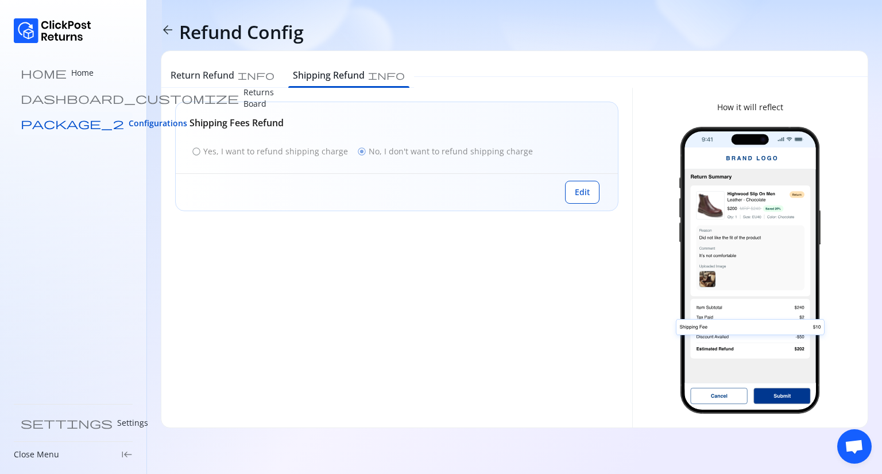
click at [129, 123] on span "Configurations" at bounding box center [158, 123] width 59 height 11
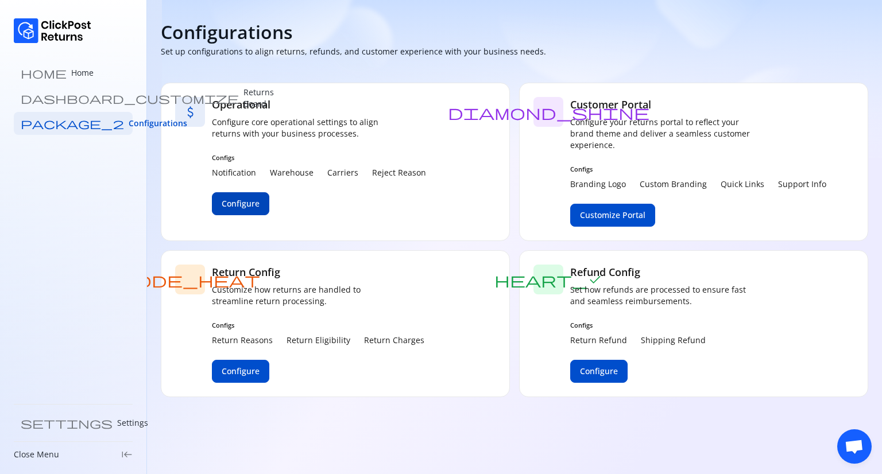
click at [233, 204] on span "Configure" at bounding box center [241, 203] width 38 height 11
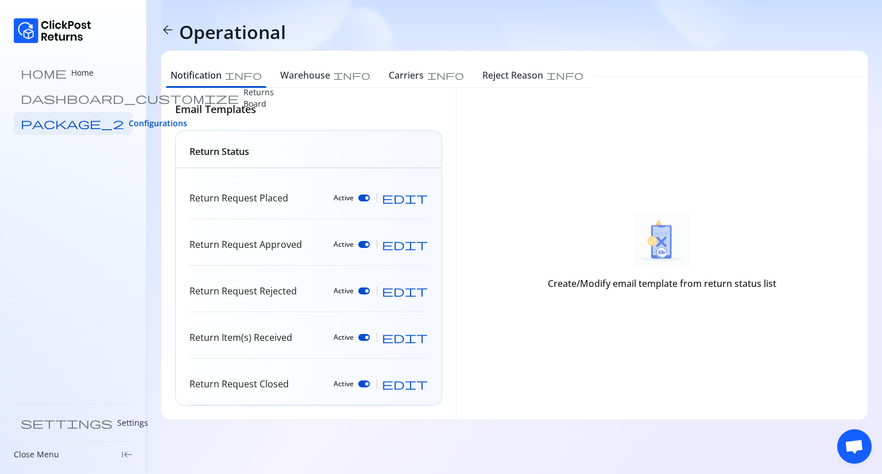
click at [421, 202] on span "edit" at bounding box center [405, 197] width 46 height 11
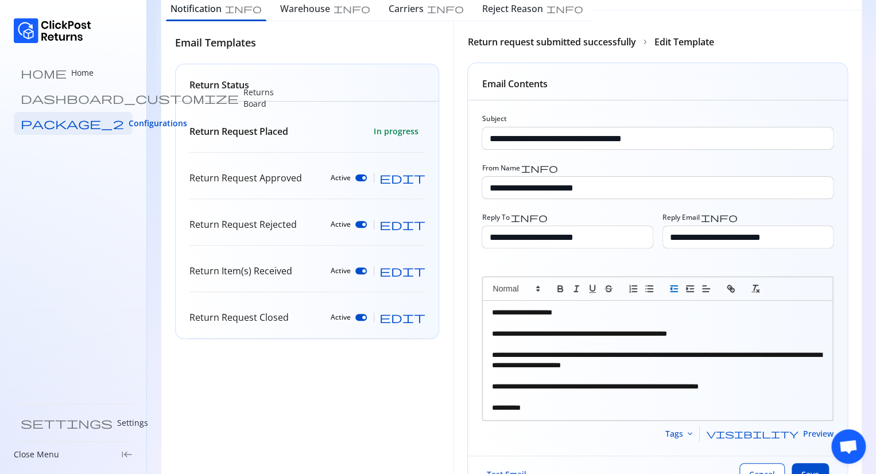
scroll to position [122, 0]
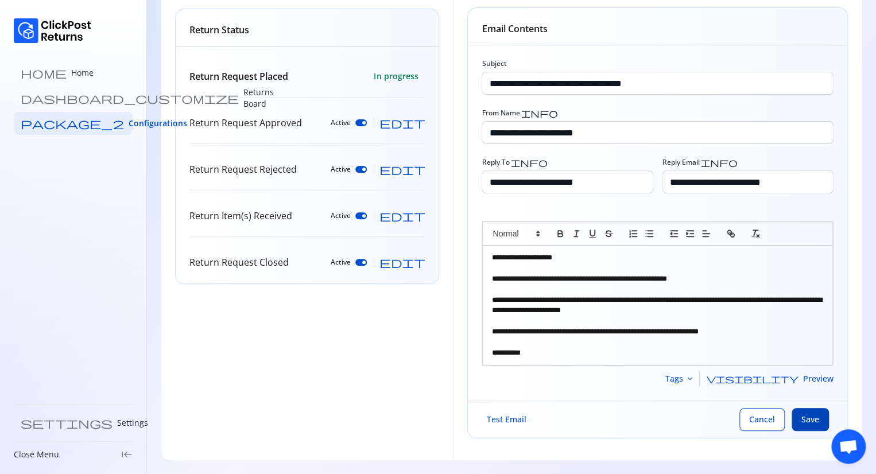
click at [806, 414] on span "Save" at bounding box center [811, 419] width 18 height 11
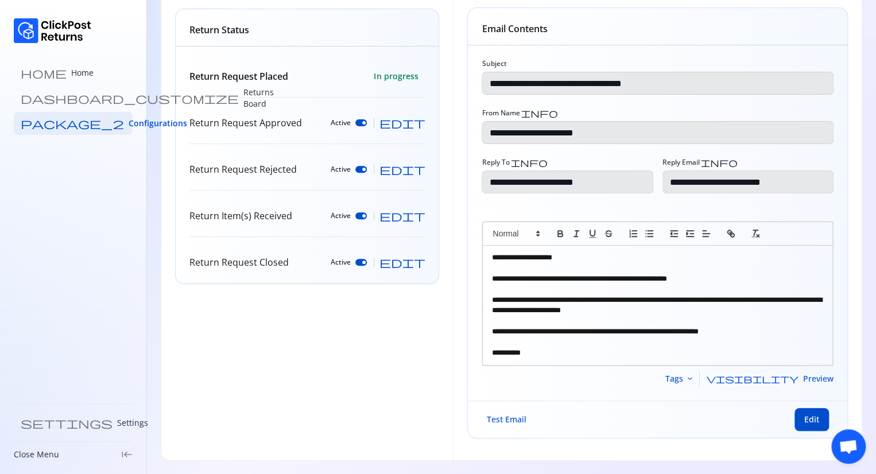
click at [504, 420] on span "Test Email" at bounding box center [506, 419] width 40 height 11
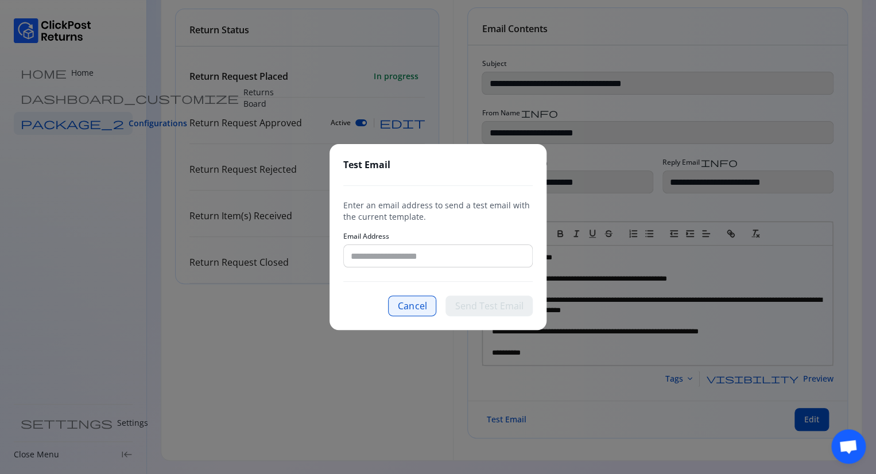
click at [425, 305] on button "Cancel" at bounding box center [412, 306] width 48 height 21
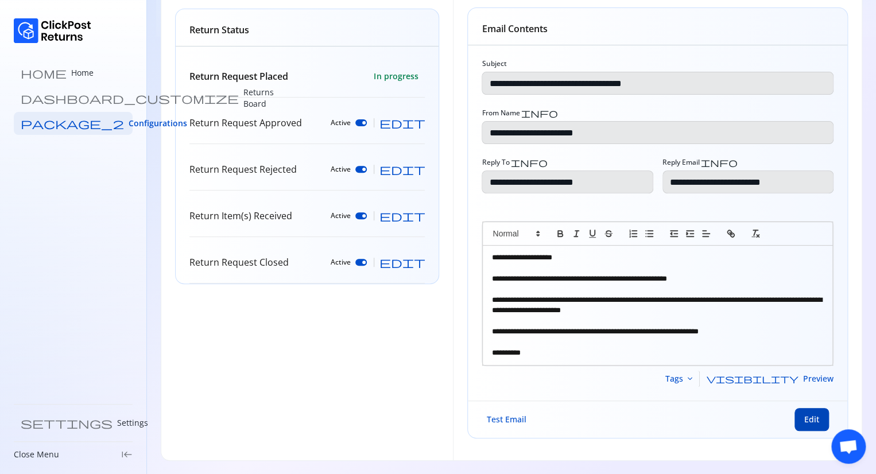
click at [806, 425] on button "Edit" at bounding box center [812, 419] width 34 height 23
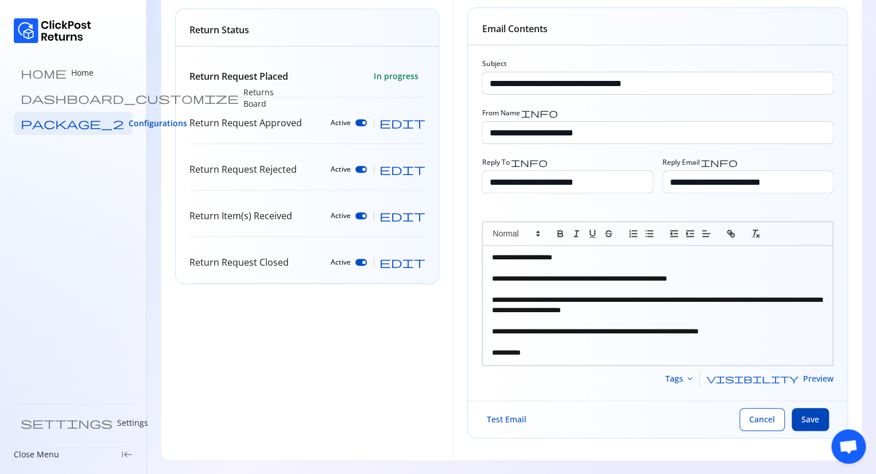
click at [809, 423] on span "Save" at bounding box center [811, 419] width 18 height 11
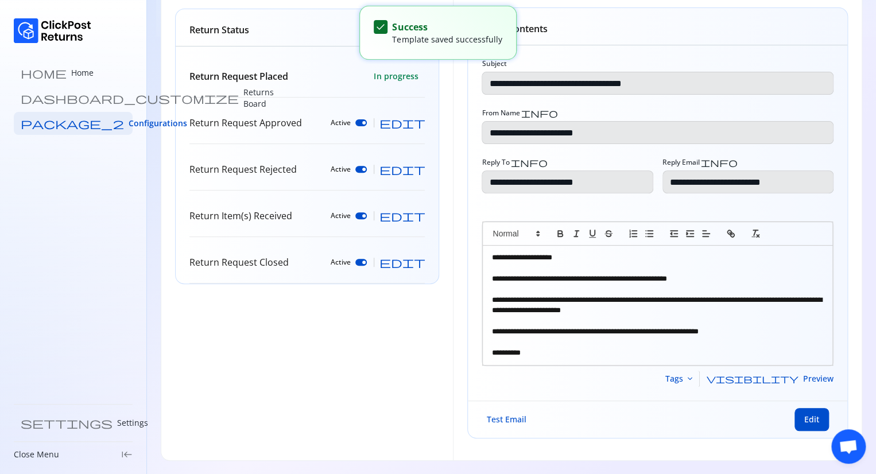
click at [502, 423] on span "Test Email" at bounding box center [506, 419] width 40 height 11
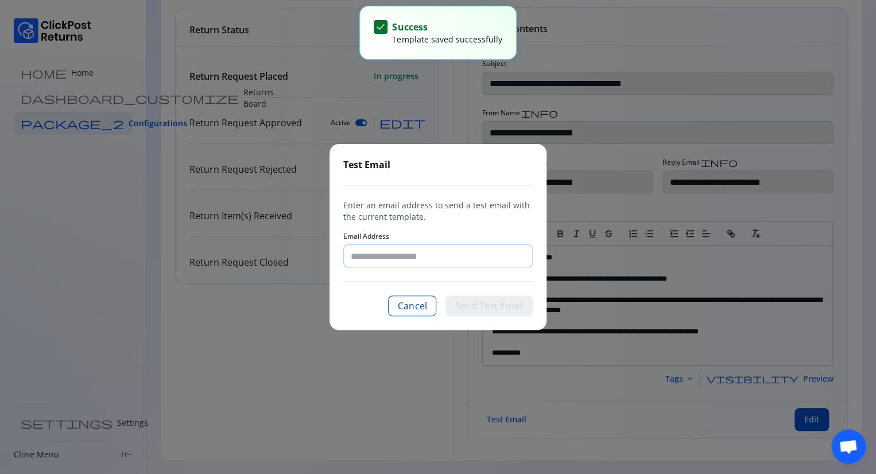
click at [378, 260] on input "Email Address" at bounding box center [438, 256] width 188 height 22
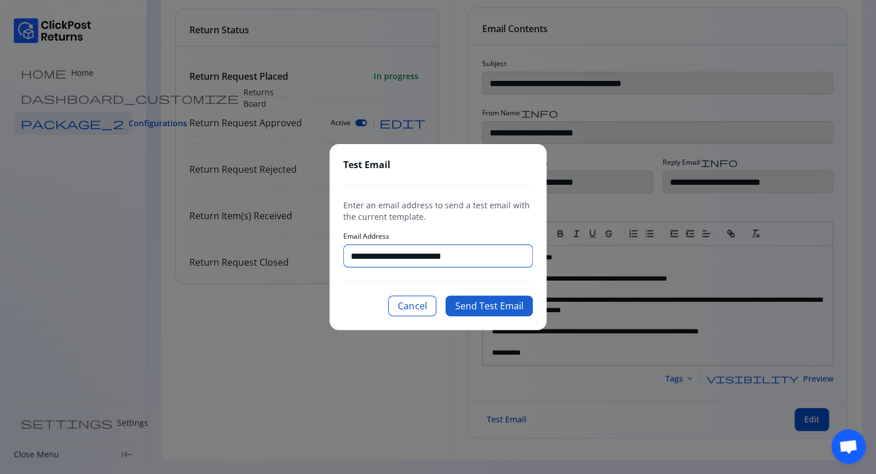
type input "**********"
click at [482, 306] on button "Send Test Email" at bounding box center [489, 306] width 87 height 21
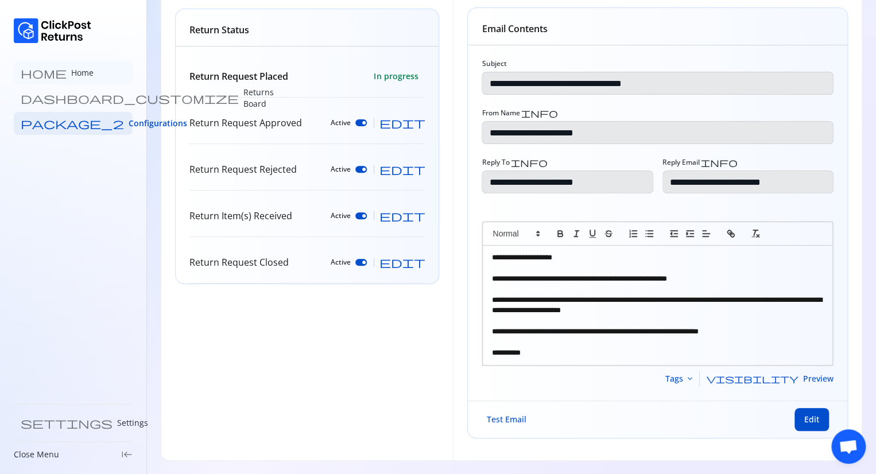
click at [71, 67] on p "Home" at bounding box center [82, 72] width 22 height 11
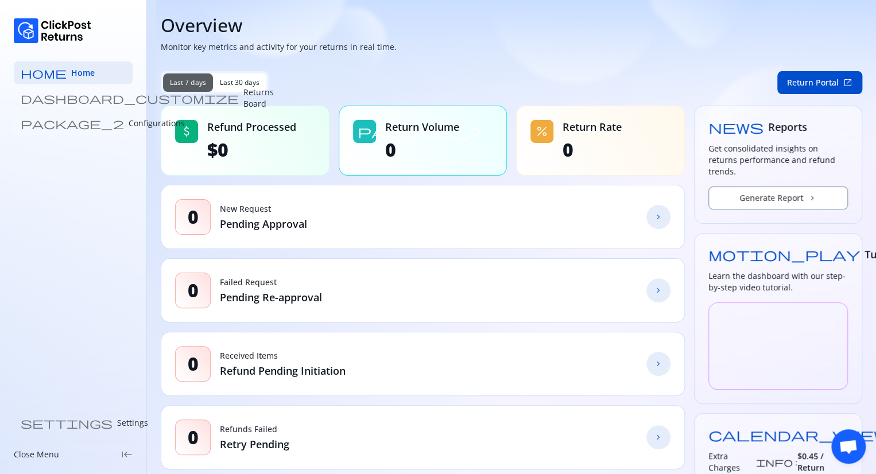
click at [129, 125] on p "Configurations" at bounding box center [157, 123] width 56 height 11
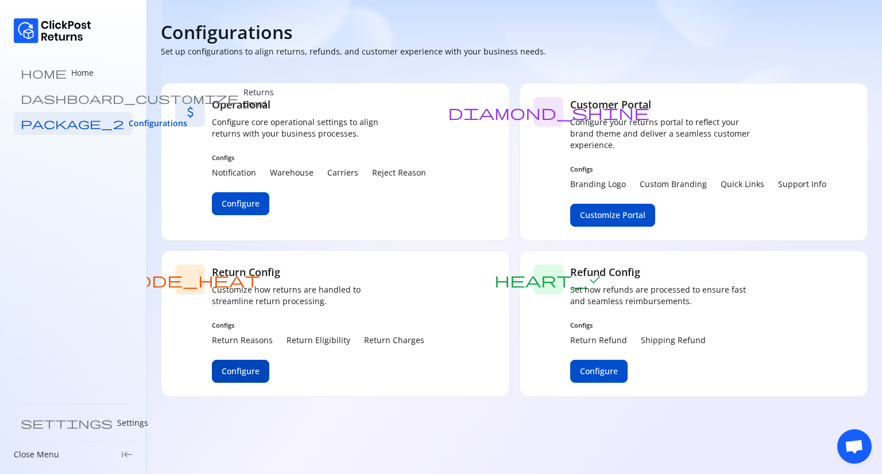
click at [248, 372] on span "Configure" at bounding box center [241, 371] width 38 height 11
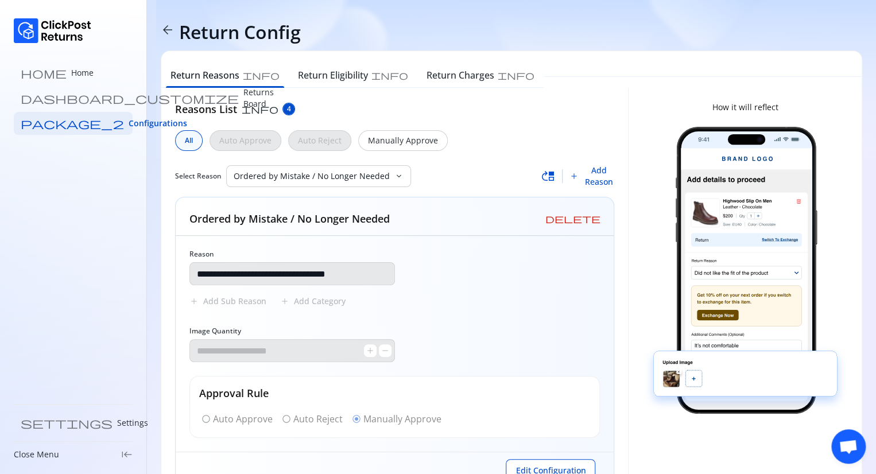
click at [167, 24] on span "arrow_back" at bounding box center [168, 30] width 14 height 14
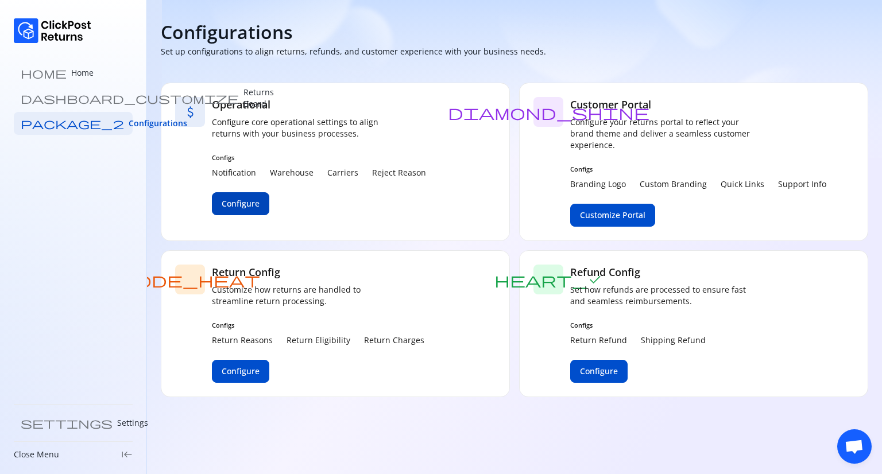
click at [247, 196] on button "Configure" at bounding box center [240, 203] width 57 height 23
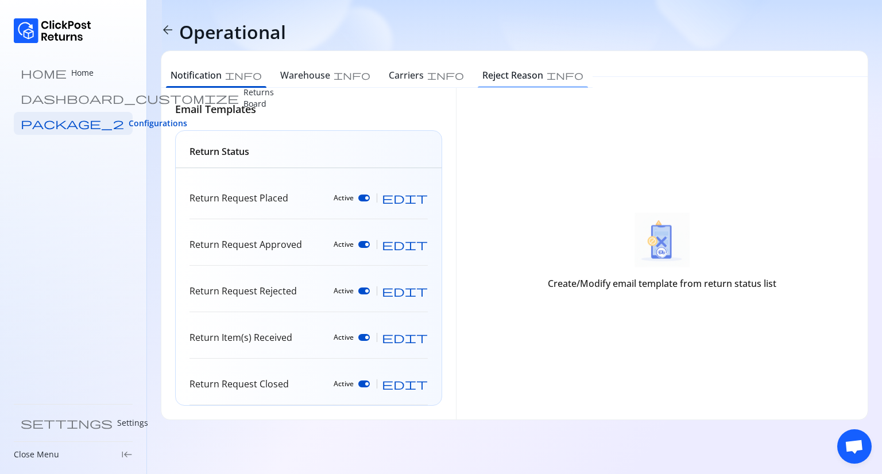
click at [482, 79] on h6 "Reject Reason" at bounding box center [512, 75] width 61 height 14
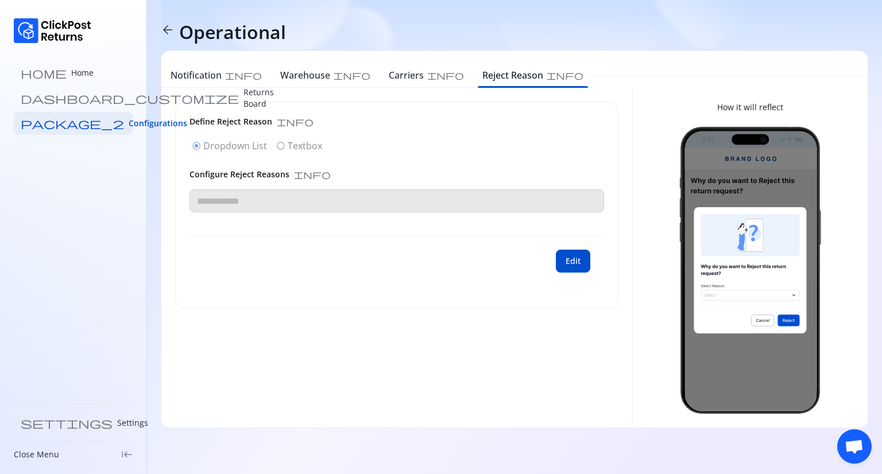
type input "**********"
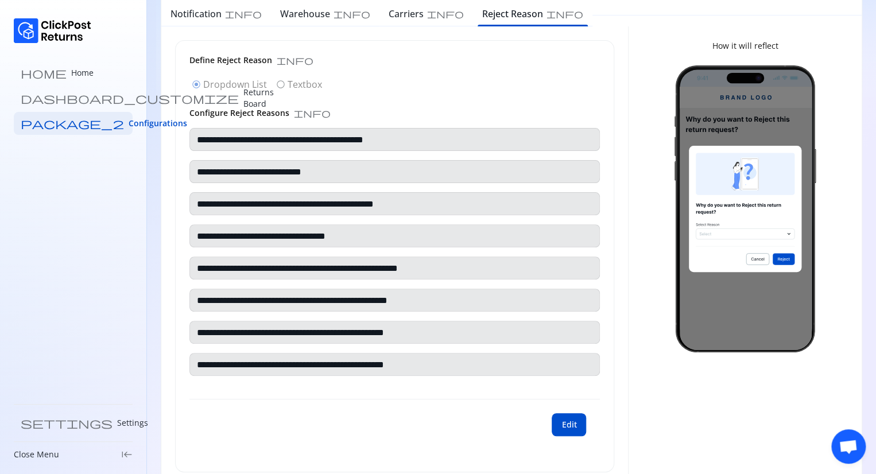
scroll to position [62, 0]
click at [563, 426] on span "Edit" at bounding box center [569, 424] width 15 height 11
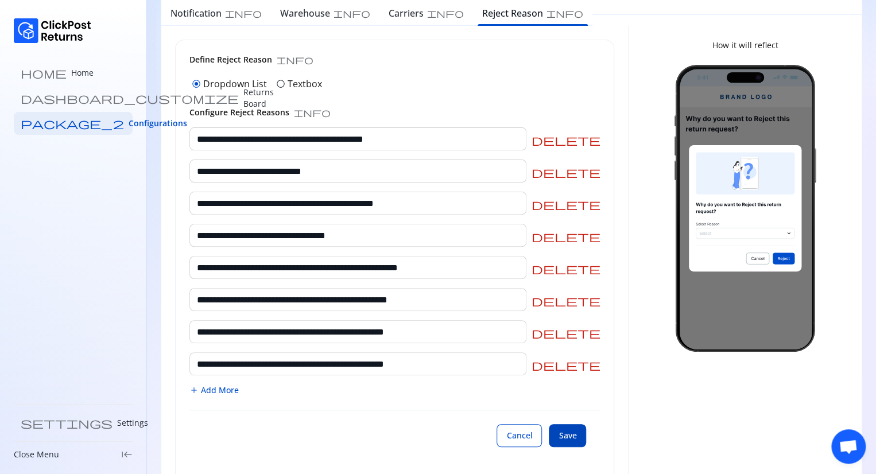
click at [577, 434] on span "Save" at bounding box center [568, 435] width 18 height 11
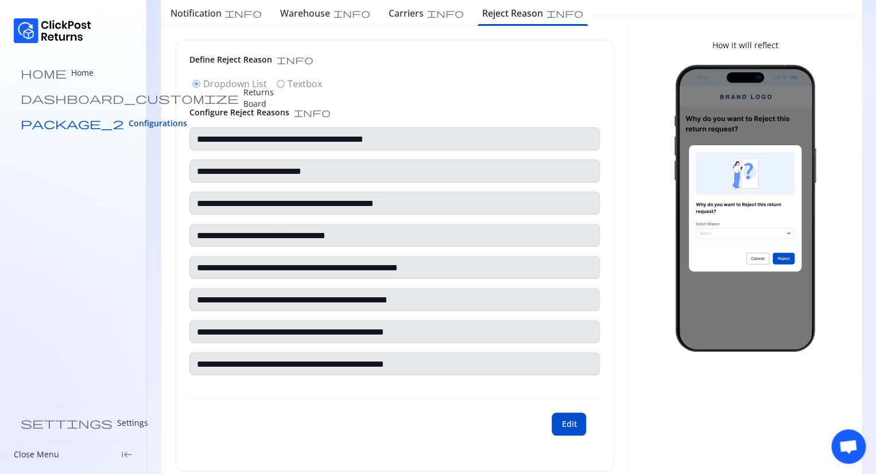
click at [129, 122] on span "Configurations" at bounding box center [158, 123] width 59 height 11
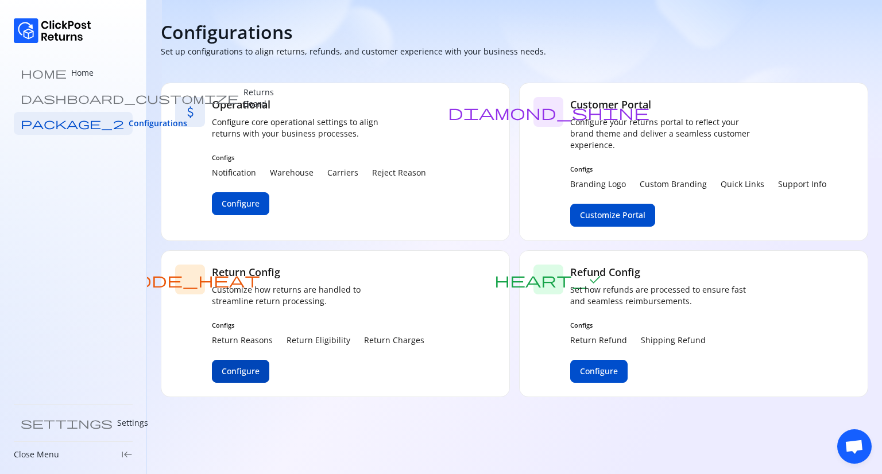
click at [240, 366] on span "Configure" at bounding box center [241, 371] width 38 height 11
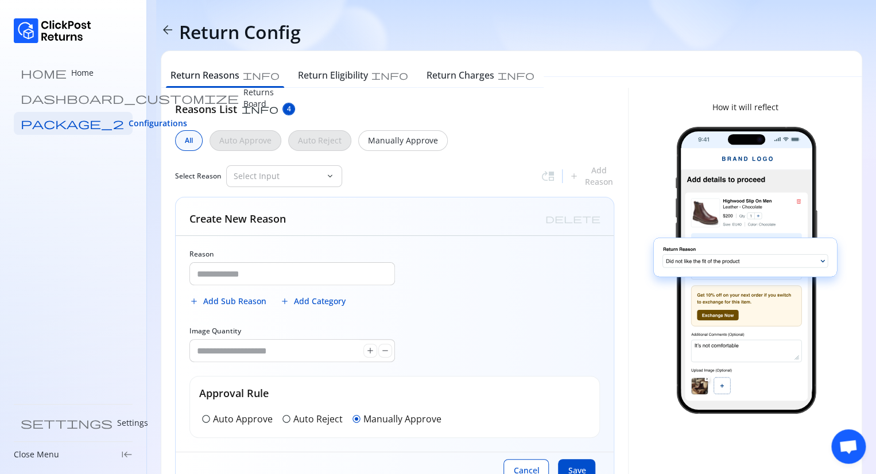
type input "**********"
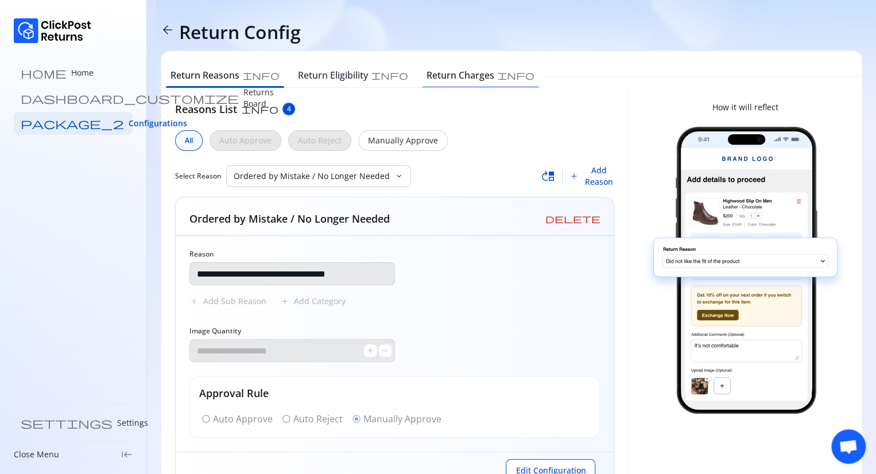
click at [427, 70] on h6 "Return Charges" at bounding box center [461, 75] width 68 height 14
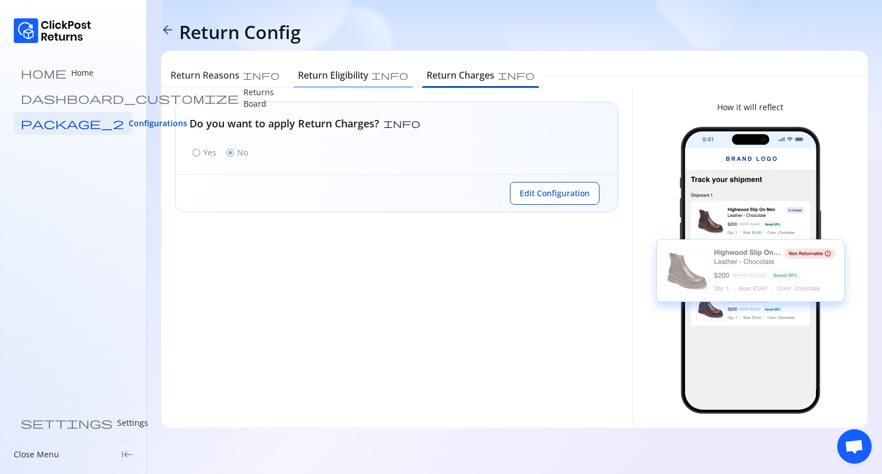
click at [303, 71] on h6 "Return Eligibility" at bounding box center [333, 75] width 70 height 14
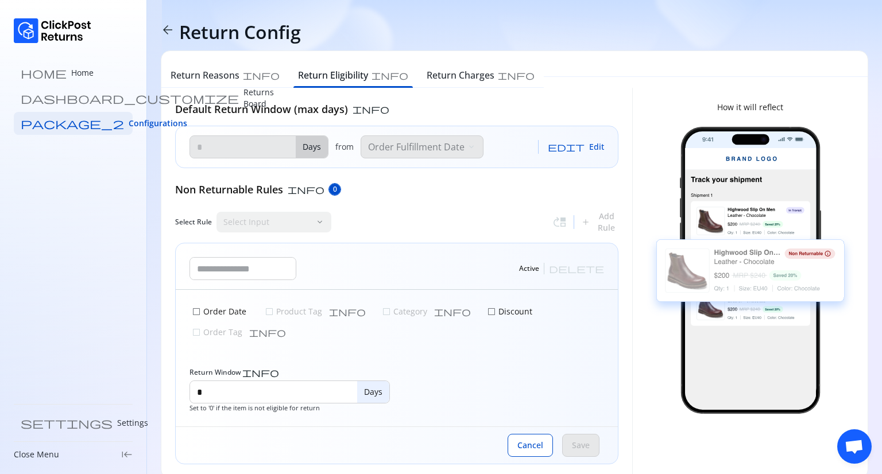
type input "**"
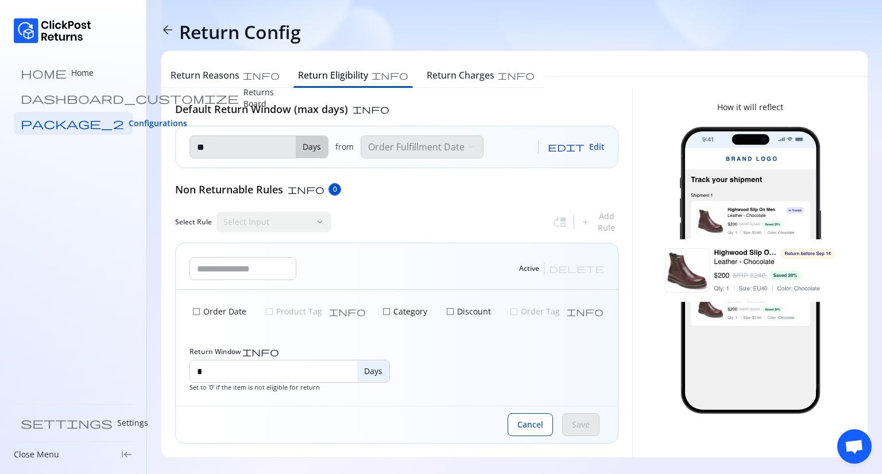
click at [577, 144] on span "edit" at bounding box center [566, 146] width 37 height 9
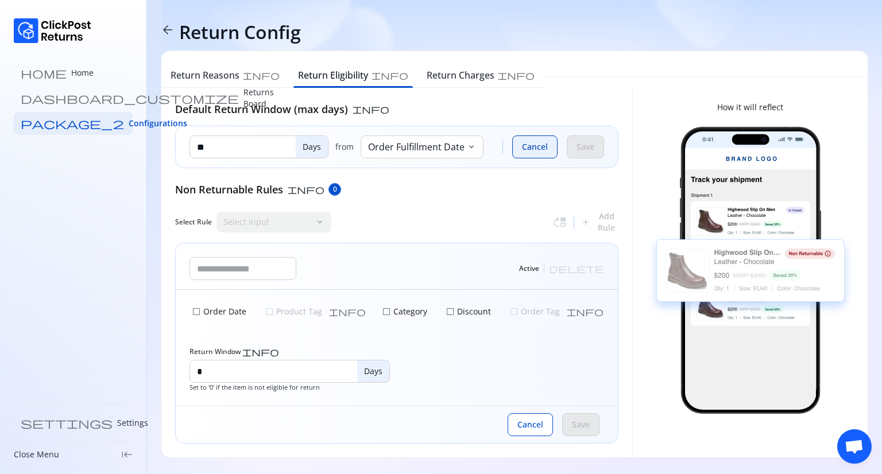
click at [533, 146] on span "Cancel" at bounding box center [535, 146] width 26 height 11
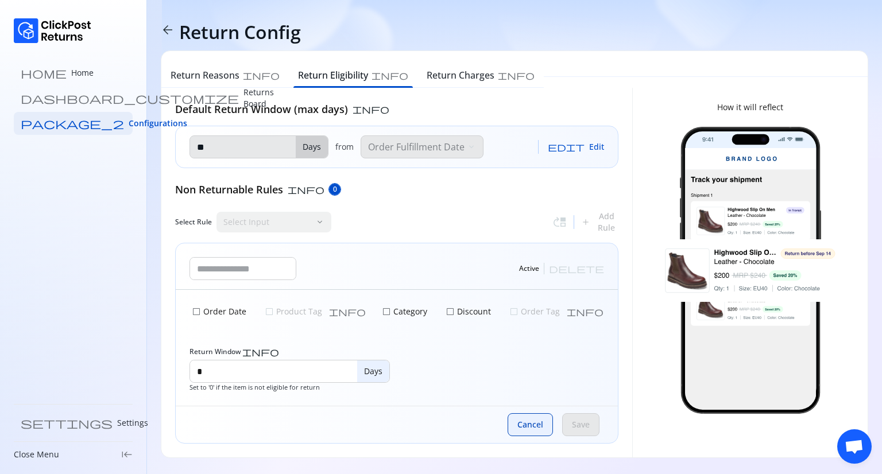
click at [528, 430] on span "Cancel" at bounding box center [530, 424] width 26 height 11
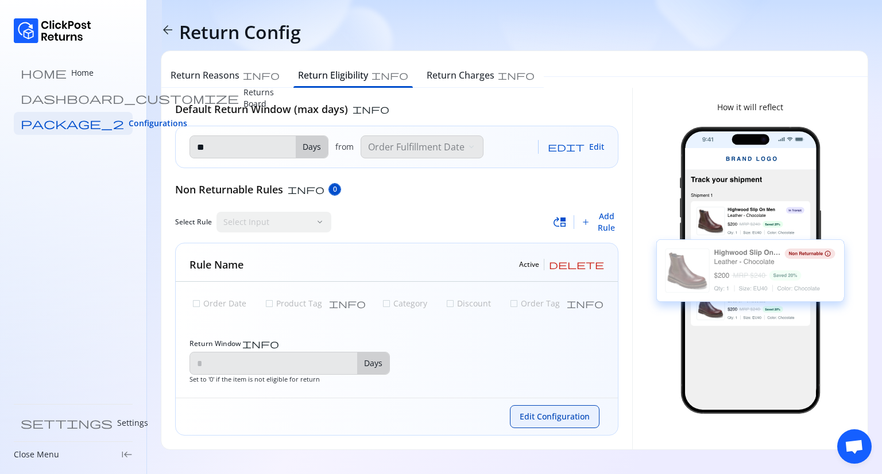
click at [549, 421] on span "Edit Configuration" at bounding box center [555, 416] width 70 height 11
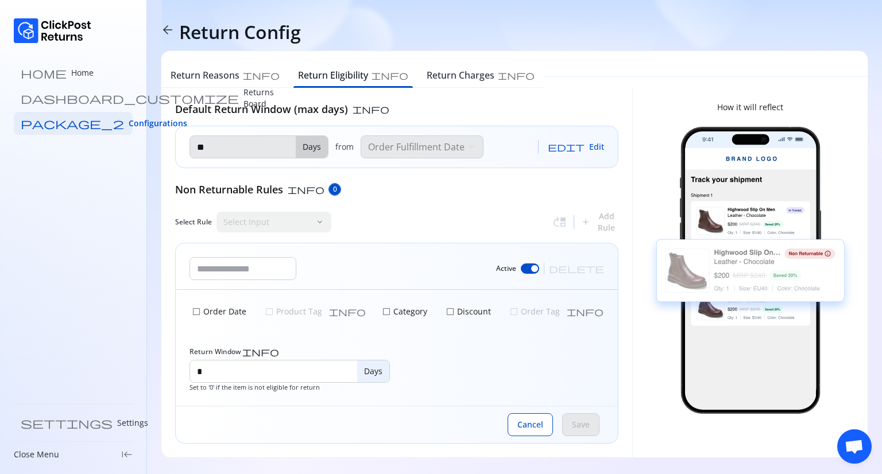
click at [196, 311] on span "check_box_outline_blank" at bounding box center [196, 311] width 9 height 9
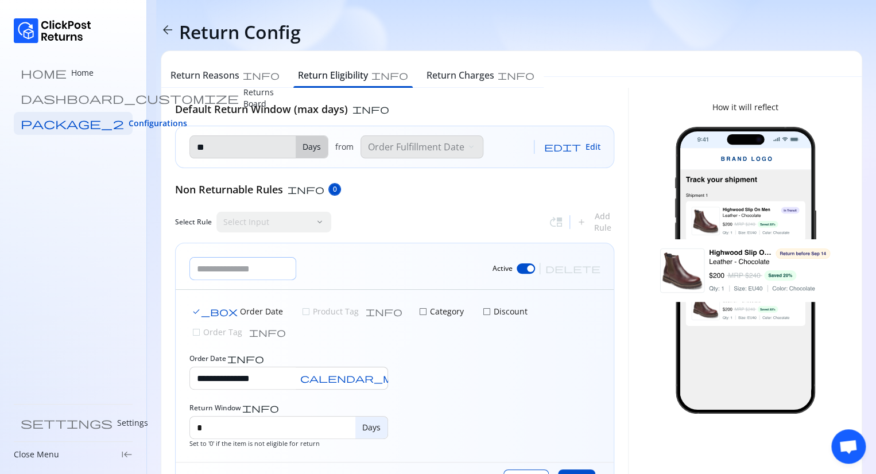
click at [269, 272] on input "text" at bounding box center [243, 269] width 106 height 22
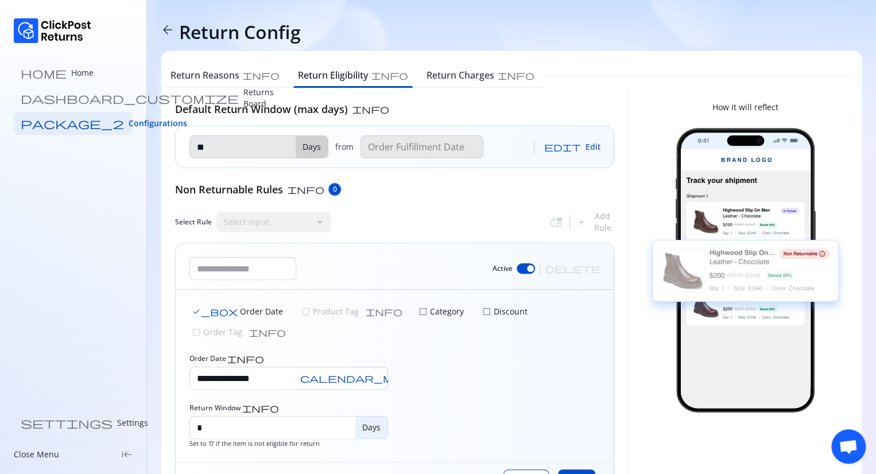
click at [363, 269] on div "Active delete" at bounding box center [395, 266] width 438 height 47
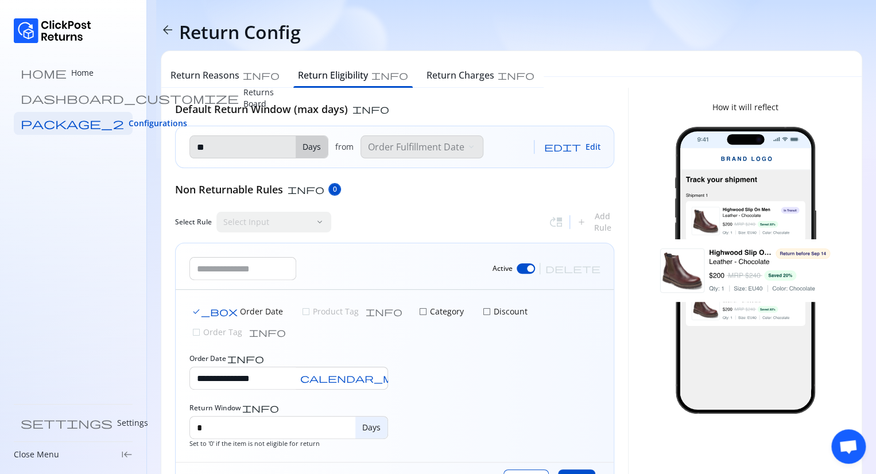
click at [195, 315] on span "check_box" at bounding box center [215, 311] width 46 height 9
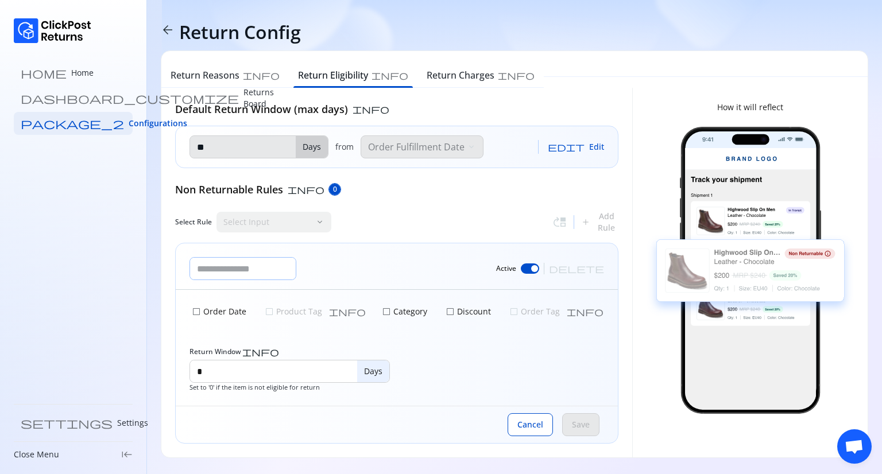
click at [223, 269] on input "text" at bounding box center [243, 269] width 106 height 22
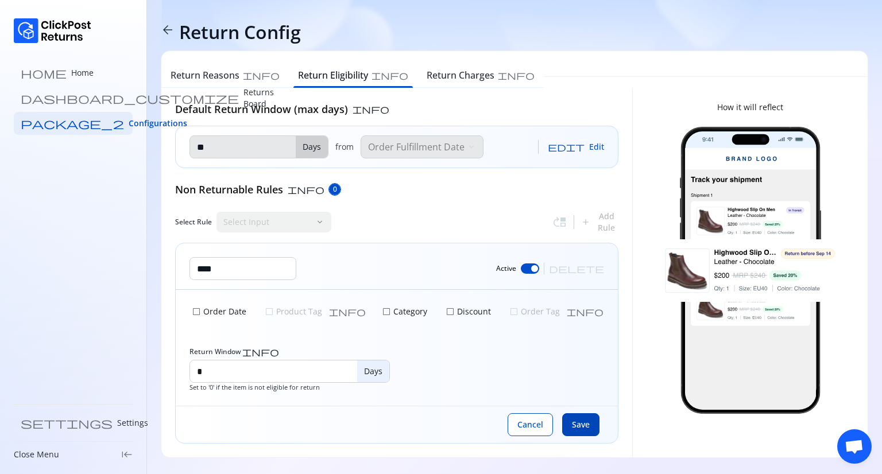
click at [572, 426] on span "Save" at bounding box center [581, 424] width 18 height 11
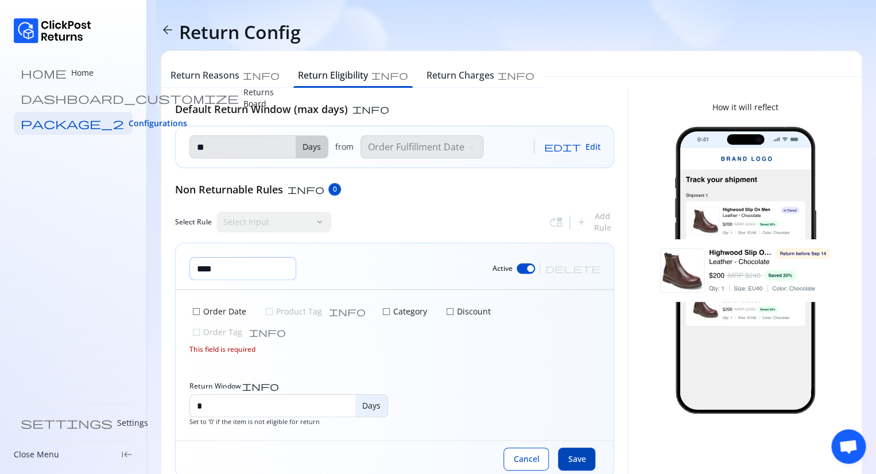
click at [237, 271] on input "****" at bounding box center [243, 269] width 106 height 22
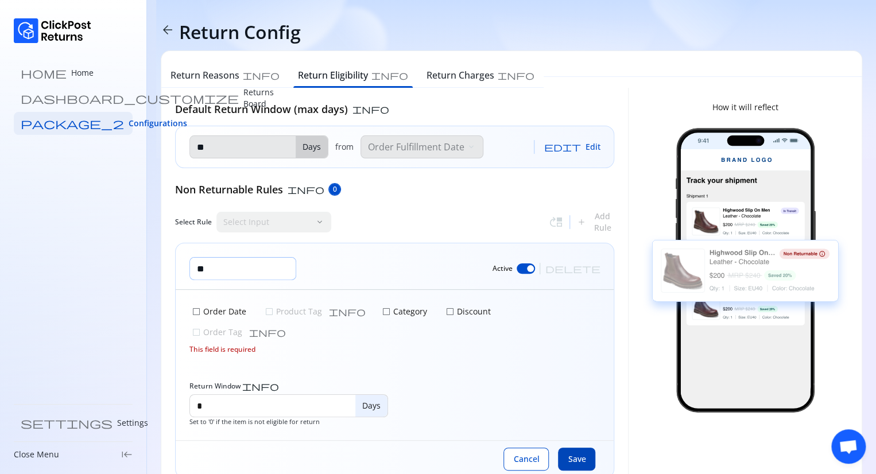
type input "*"
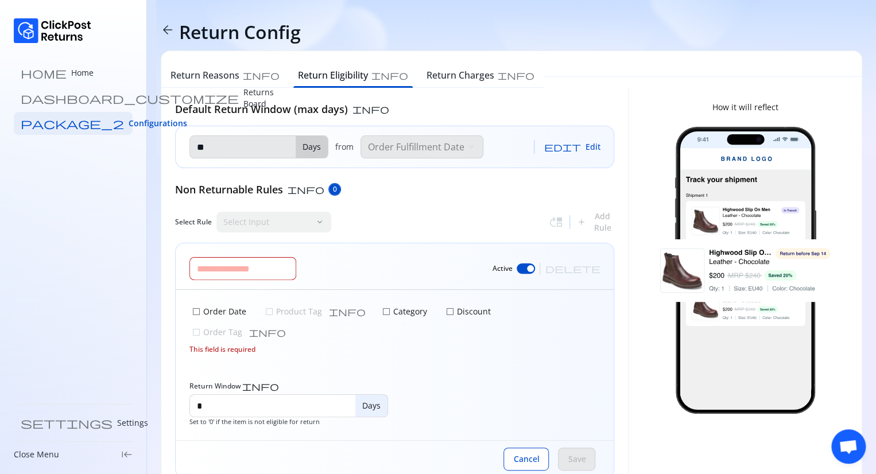
click at [320, 351] on div "check_box_outline_blank Order Date check_box_outline_blank Product Tag info che…" at bounding box center [395, 365] width 438 height 150
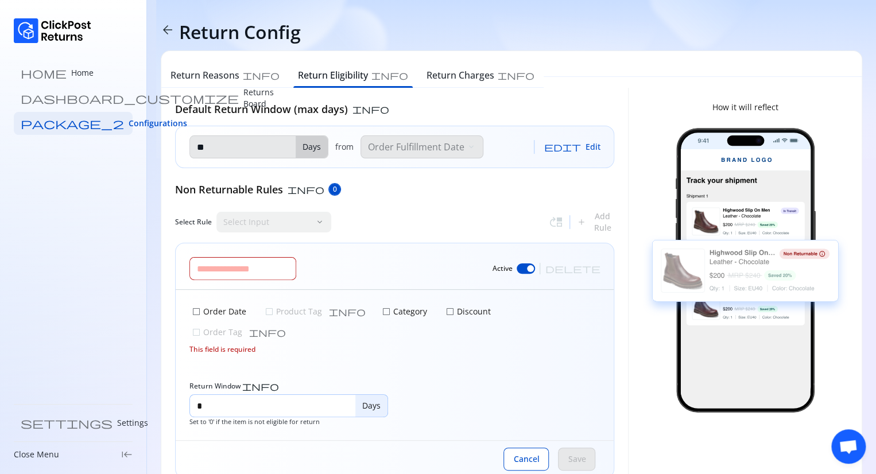
click at [230, 395] on input "*" at bounding box center [272, 406] width 165 height 22
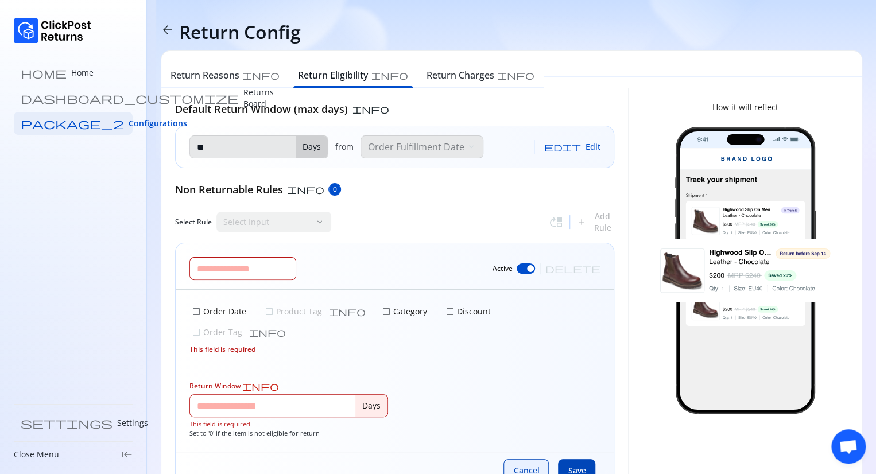
click at [513, 459] on button "Cancel" at bounding box center [526, 470] width 45 height 23
type input "*"
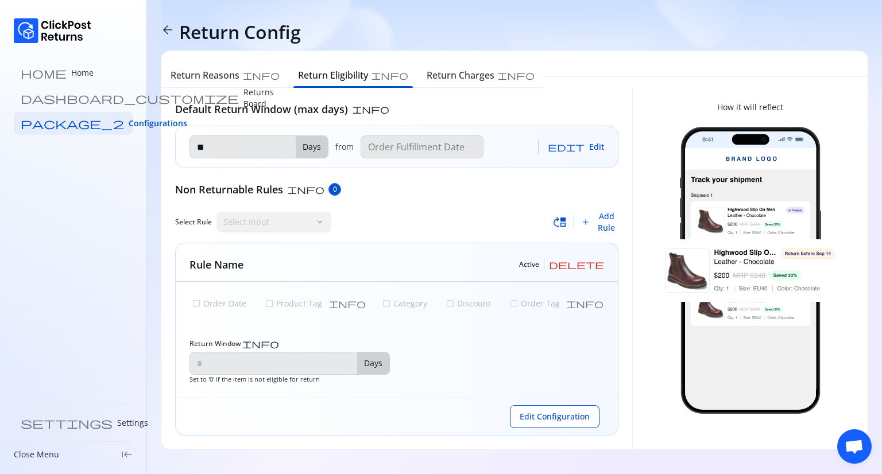
click at [515, 455] on div "arrow_back Return Config Return Reasons info Return Eligibility info Return Cha…" at bounding box center [514, 232] width 735 height 464
